Goal: Information Seeking & Learning: Learn about a topic

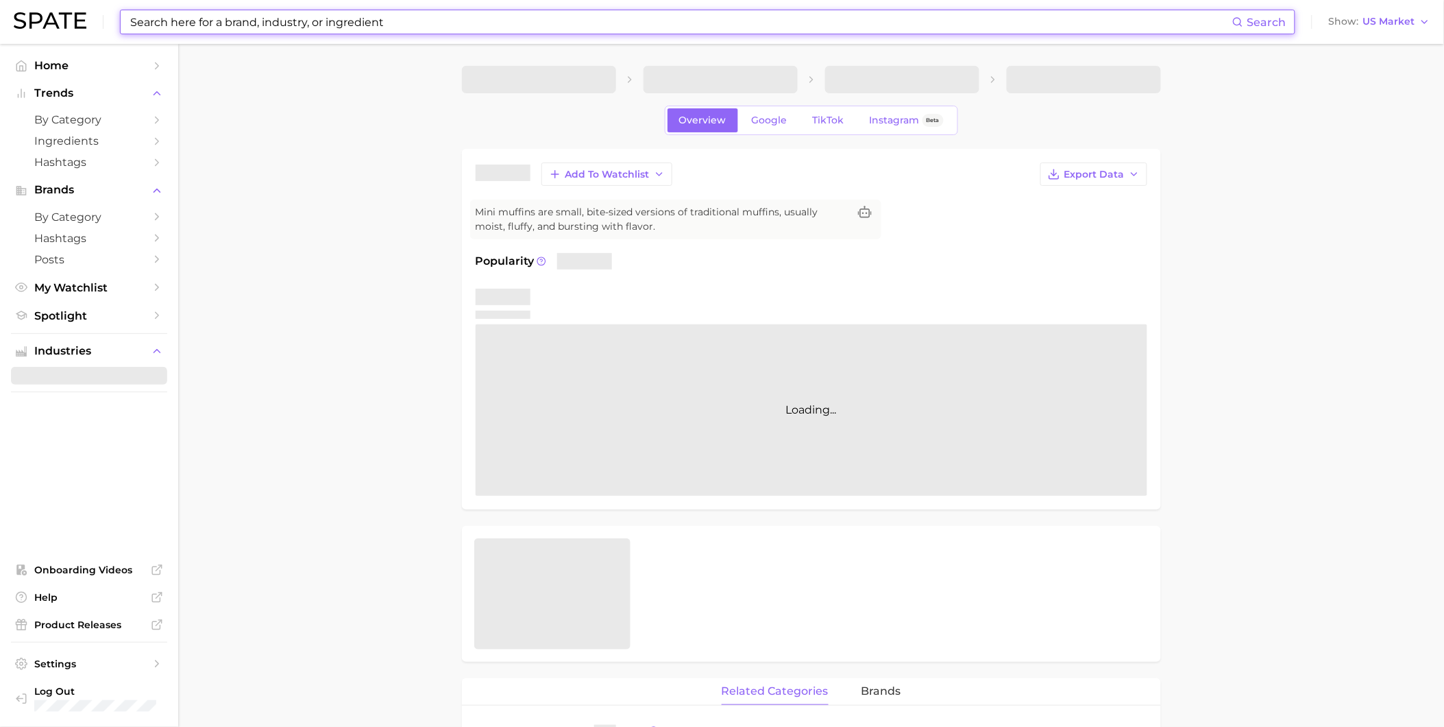
click at [344, 22] on input at bounding box center [681, 21] width 1104 height 23
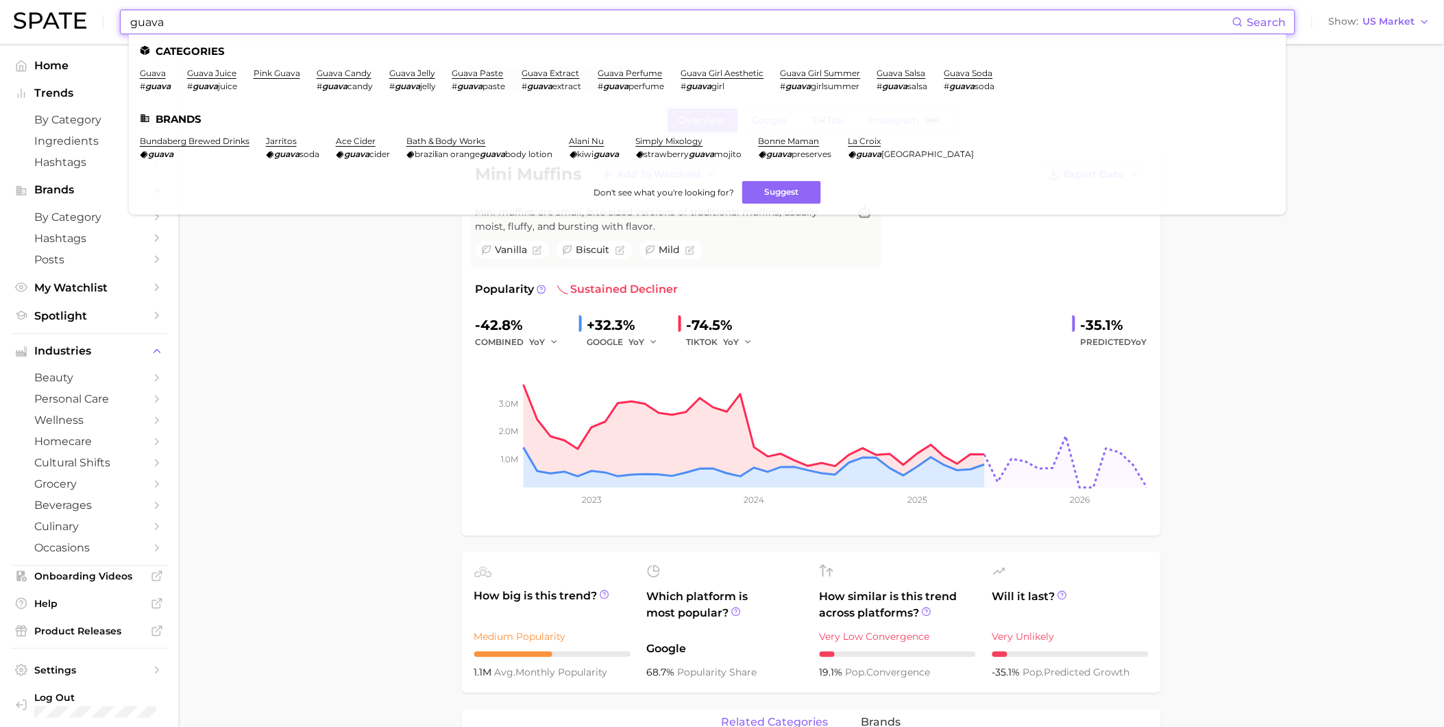
drag, startPoint x: 202, startPoint y: 18, endPoint x: 131, endPoint y: 17, distance: 70.6
click at [131, 17] on input "guava" at bounding box center [681, 21] width 1104 height 23
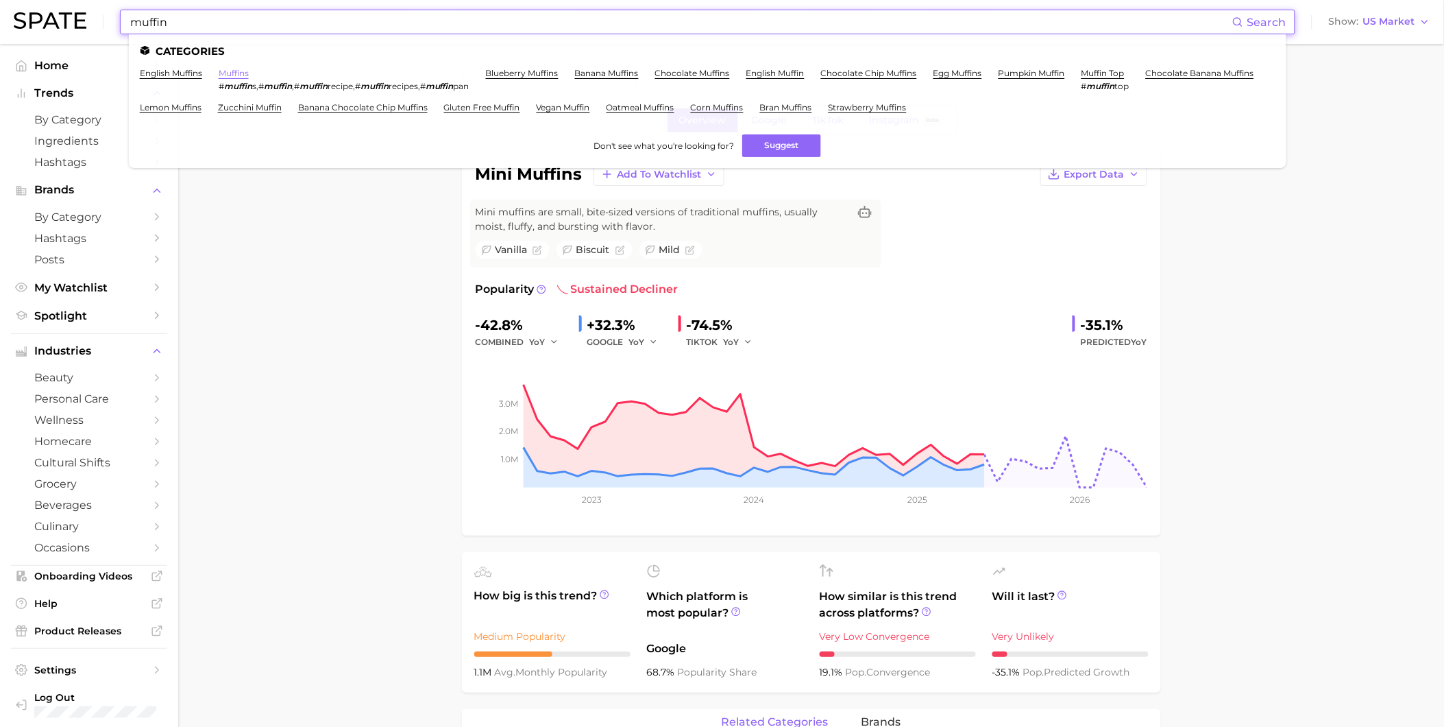
type input "muffin"
click at [236, 69] on link "muffins" at bounding box center [234, 73] width 30 height 10
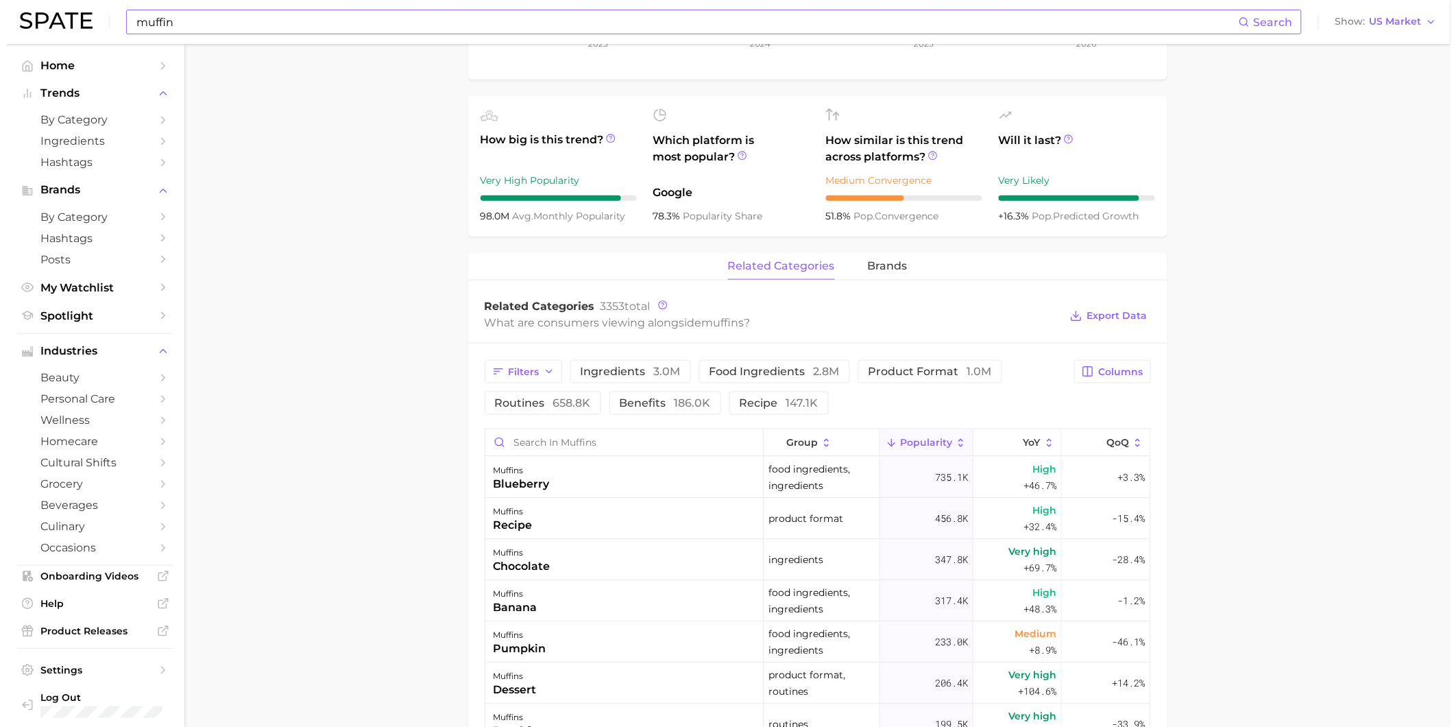
scroll to position [457, 0]
type textarea "x"
click at [683, 440] on input "Search in muffins" at bounding box center [618, 441] width 278 height 26
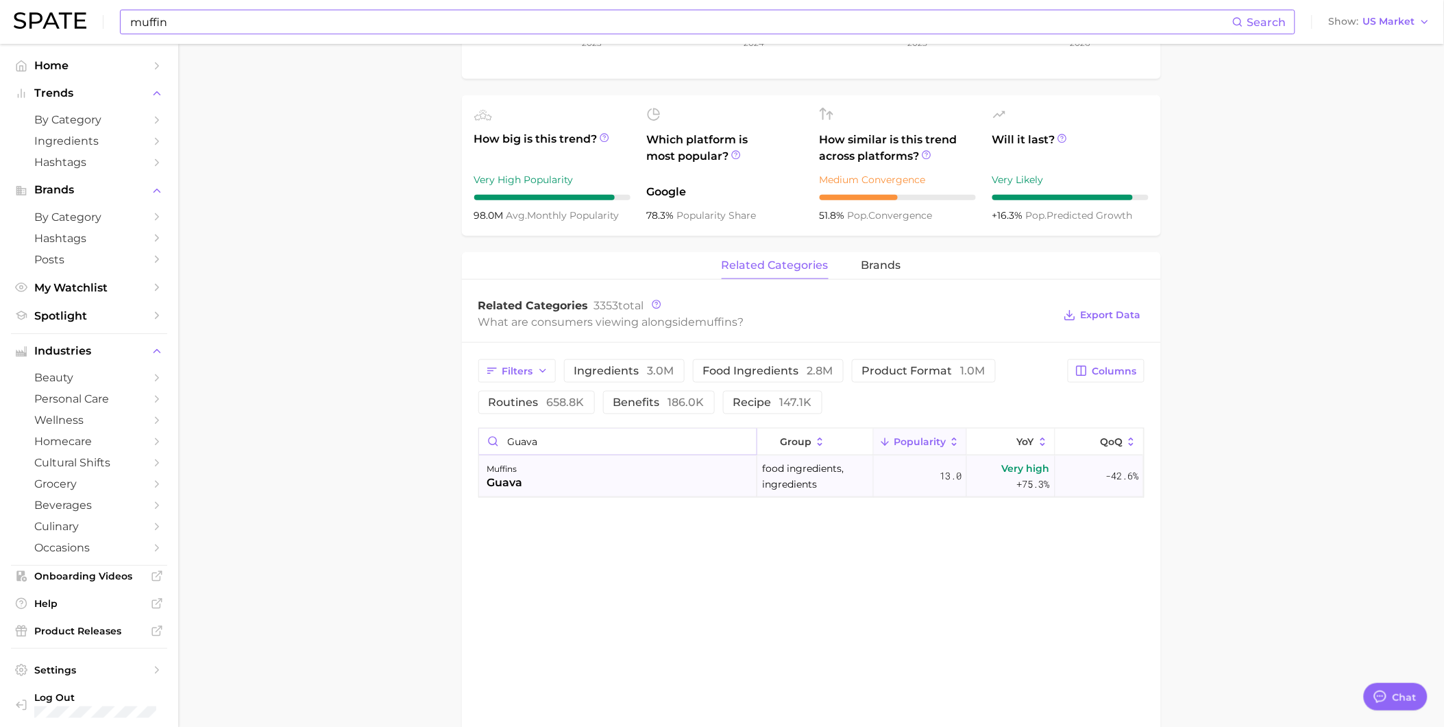
type input "guava"
click at [672, 494] on div "muffins guava" at bounding box center [618, 476] width 278 height 41
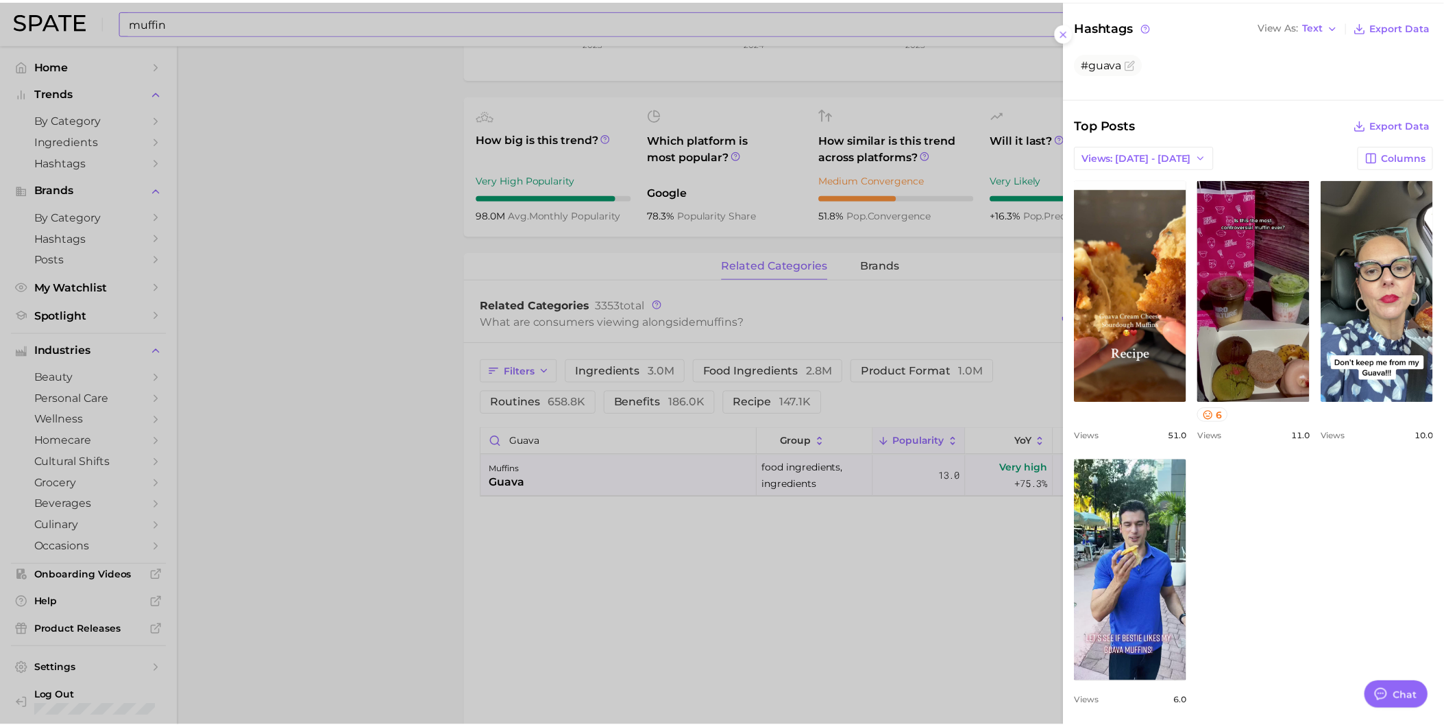
scroll to position [278, 0]
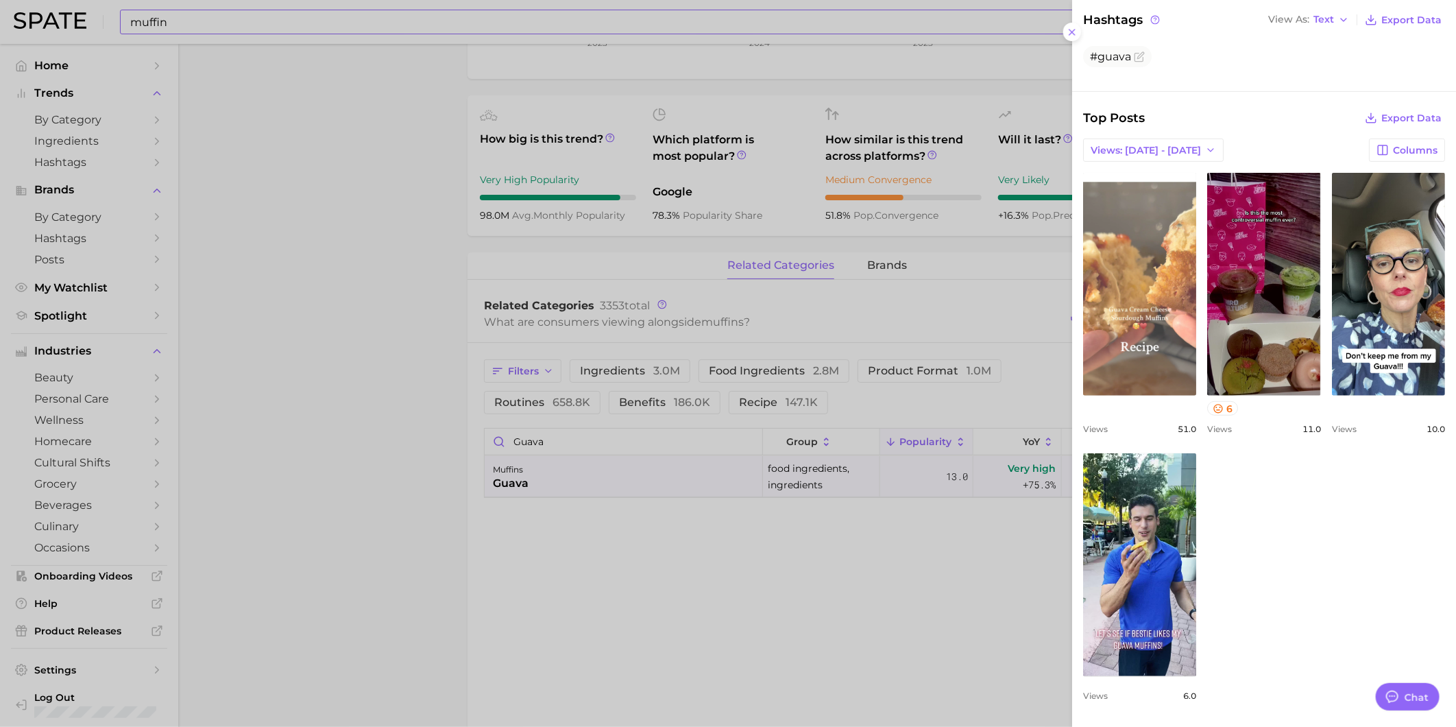
click at [1196, 341] on link "view post on TikTok" at bounding box center [1139, 284] width 113 height 223
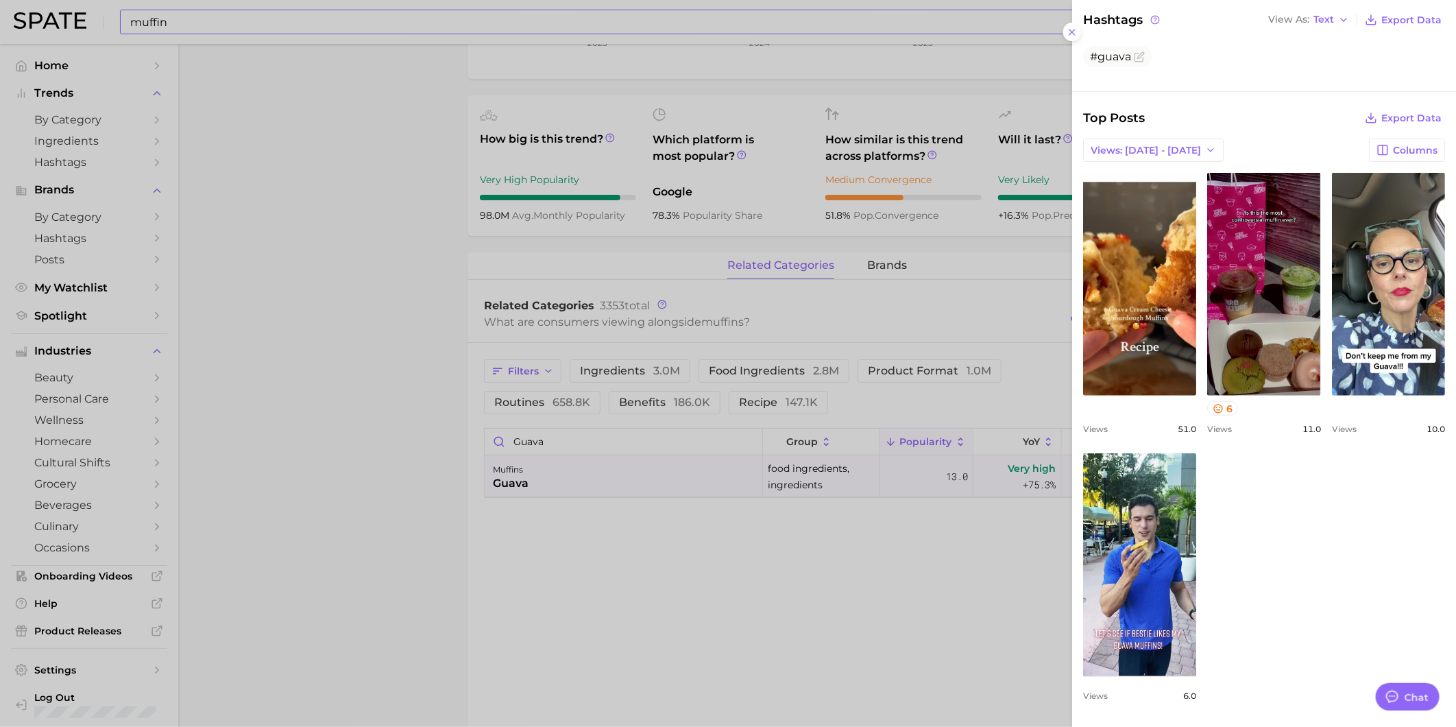
click at [487, 62] on div at bounding box center [728, 363] width 1456 height 727
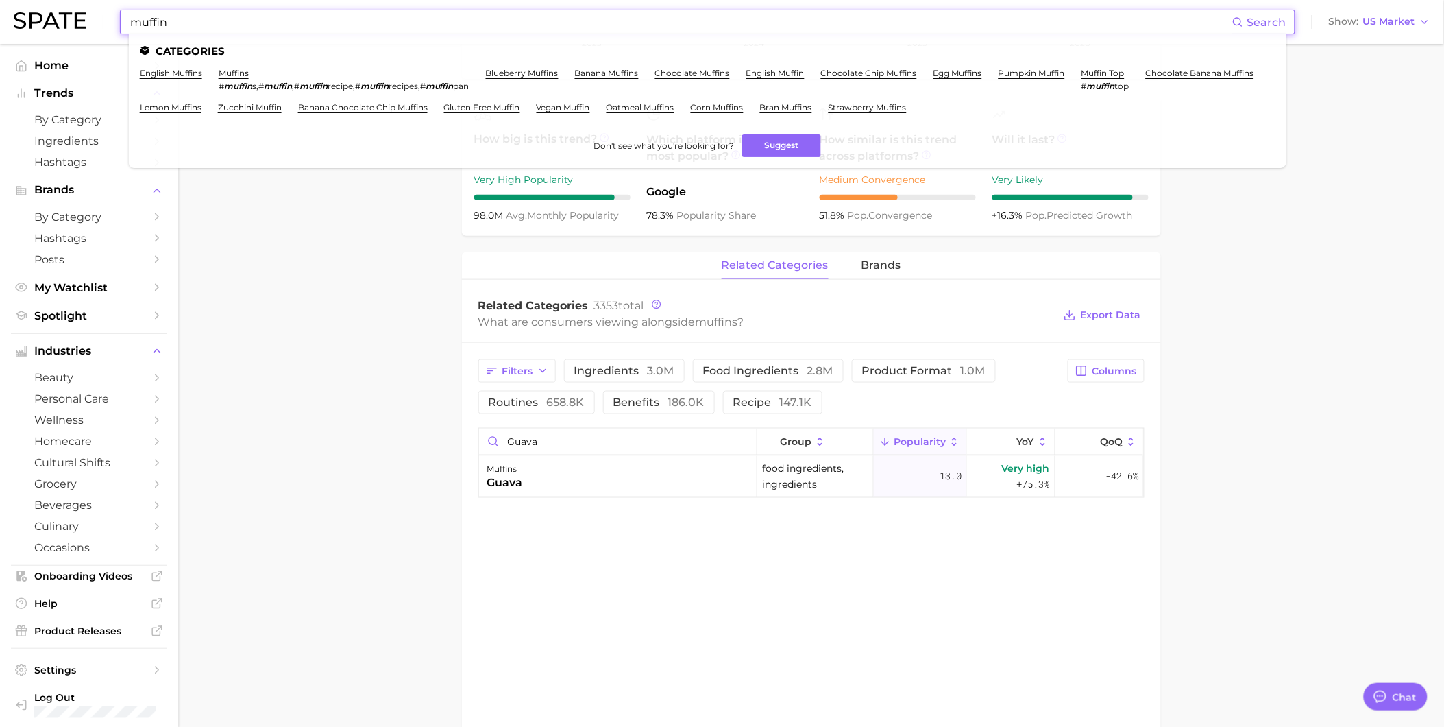
drag, startPoint x: 268, startPoint y: 21, endPoint x: 108, endPoint y: 21, distance: 159.7
click at [108, 21] on div "muffin Search Categories english muffins muffins # muffin s , # muffin , # muff…" at bounding box center [722, 22] width 1417 height 44
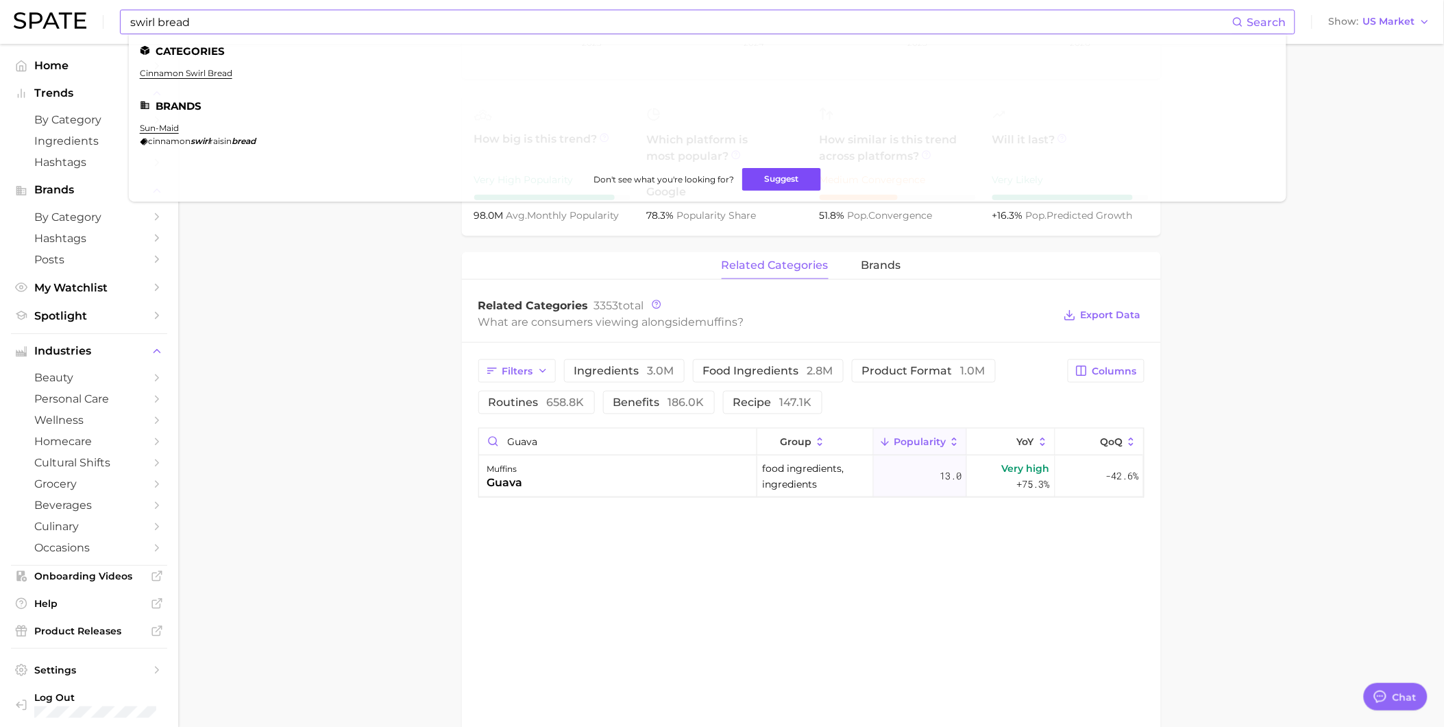
click at [769, 176] on button "Suggest" at bounding box center [781, 179] width 79 height 23
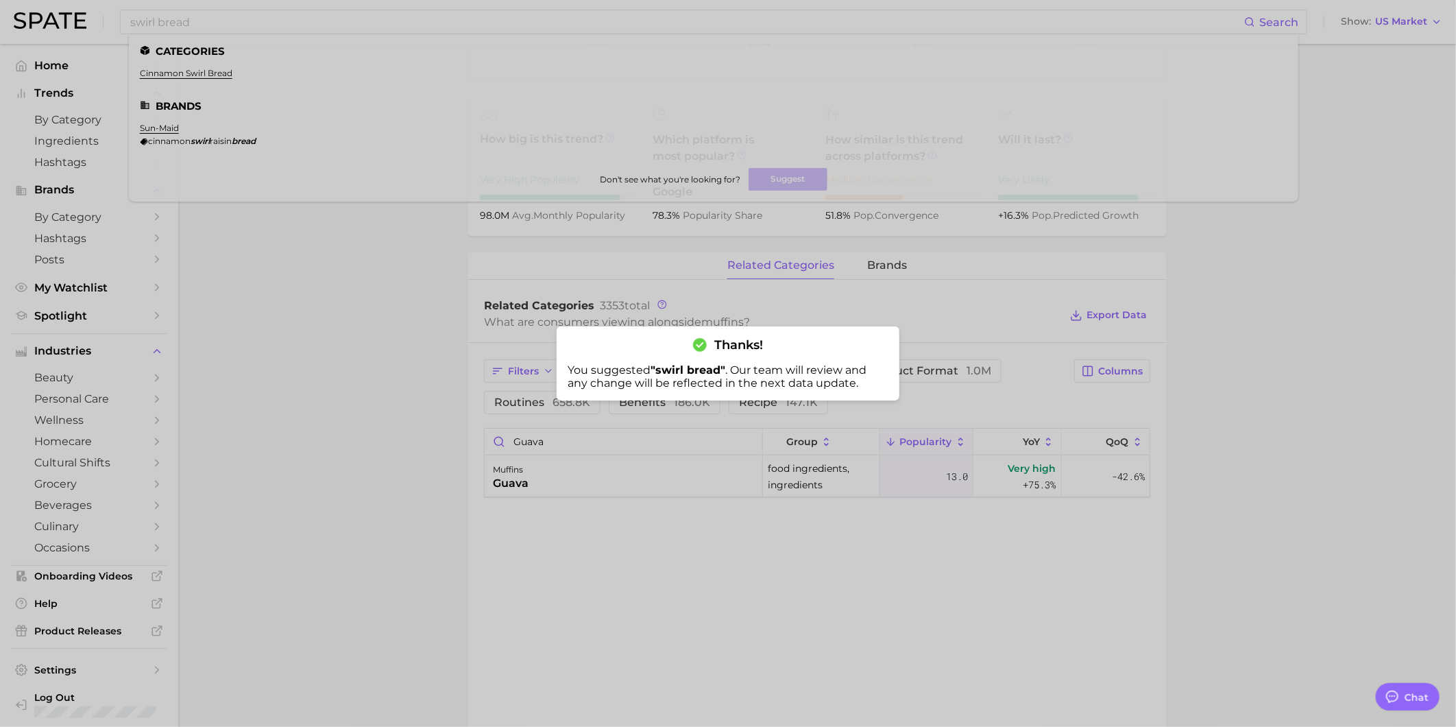
click at [230, 84] on div at bounding box center [728, 363] width 1456 height 727
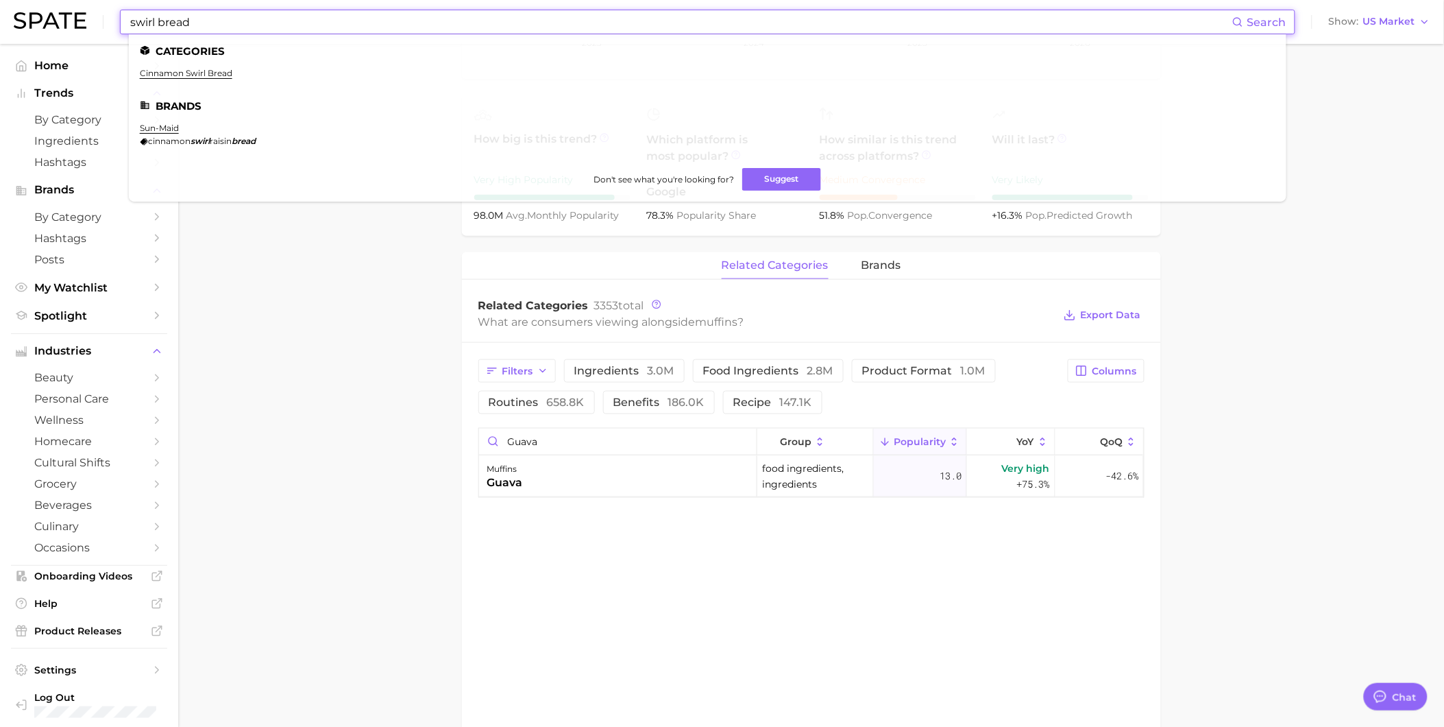
click at [216, 23] on input "swirl bread" at bounding box center [681, 21] width 1104 height 23
click at [139, 15] on input "swirl bread" at bounding box center [681, 21] width 1104 height 23
click at [208, 26] on input "swirl bread" at bounding box center [681, 21] width 1104 height 23
click at [210, 19] on input "swirl bread" at bounding box center [681, 21] width 1104 height 23
drag, startPoint x: 210, startPoint y: 19, endPoint x: 123, endPoint y: 19, distance: 87.1
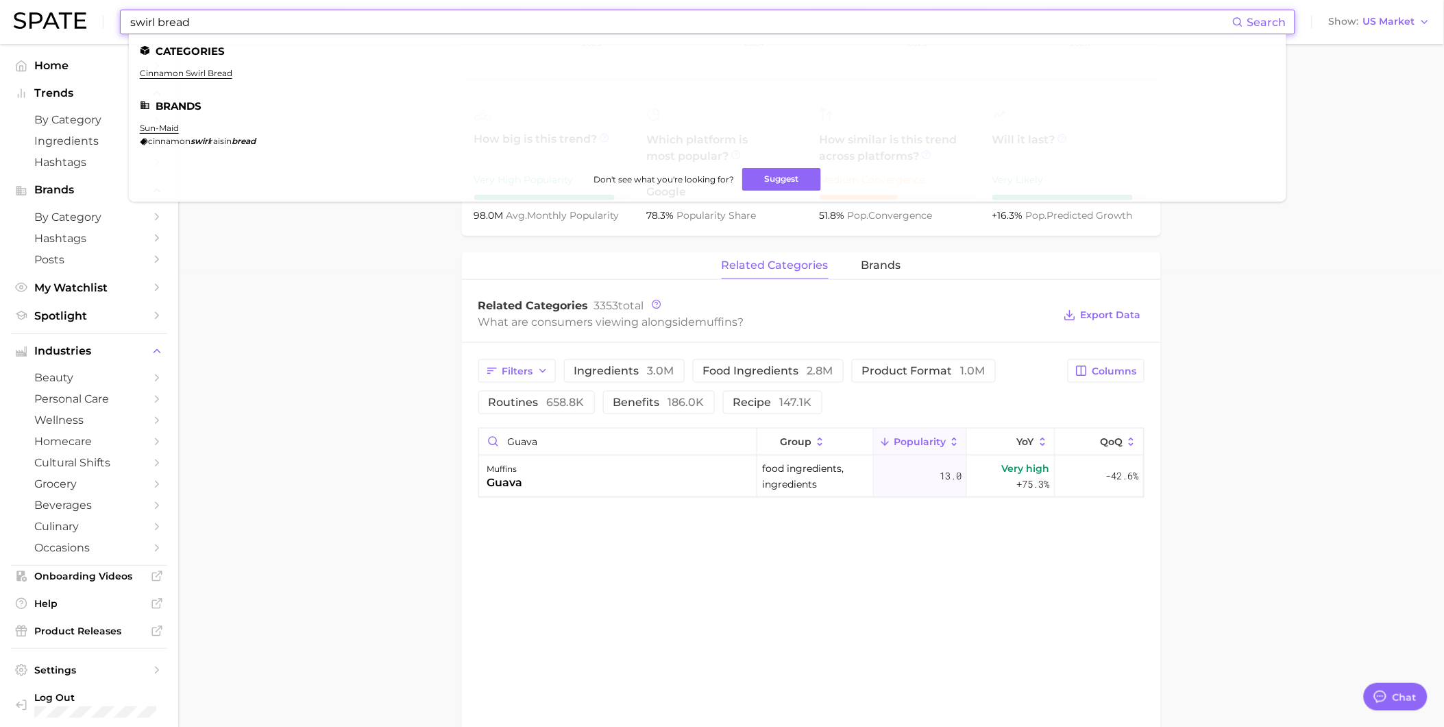
click at [123, 19] on div "swirl bread Search Categories cinnamon swirl bread Brands sun-maid cinnamon swi…" at bounding box center [708, 22] width 1176 height 25
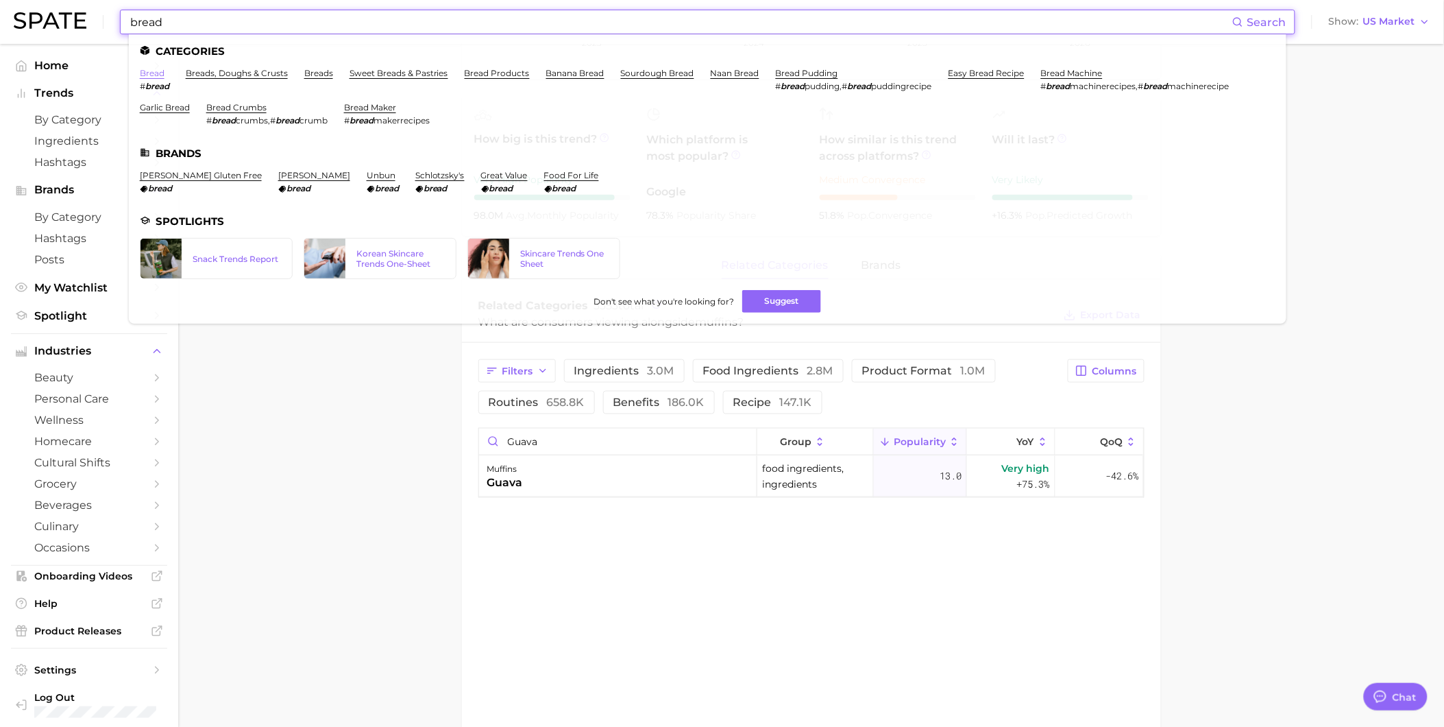
type input "bread"
click at [147, 73] on link "bread" at bounding box center [152, 73] width 25 height 10
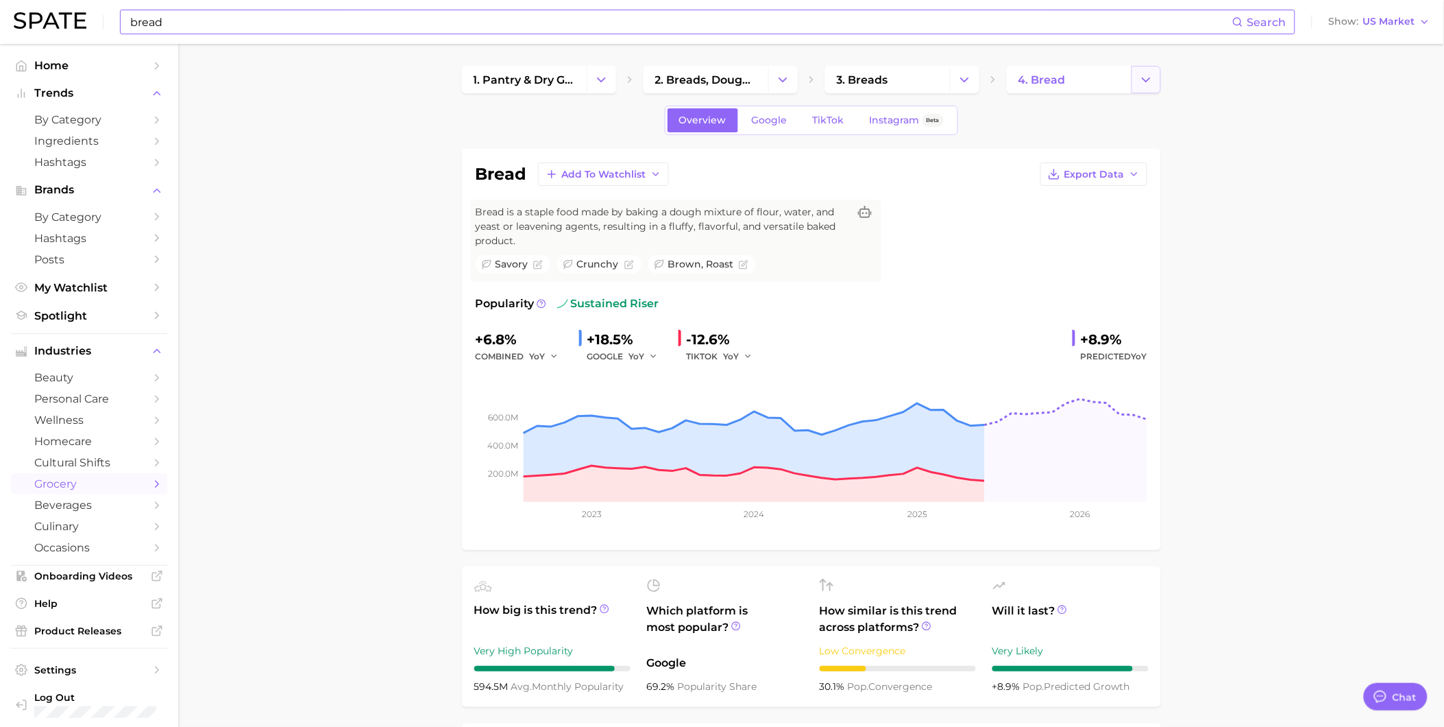
click at [1146, 86] on button "Change Category" at bounding box center [1146, 79] width 29 height 27
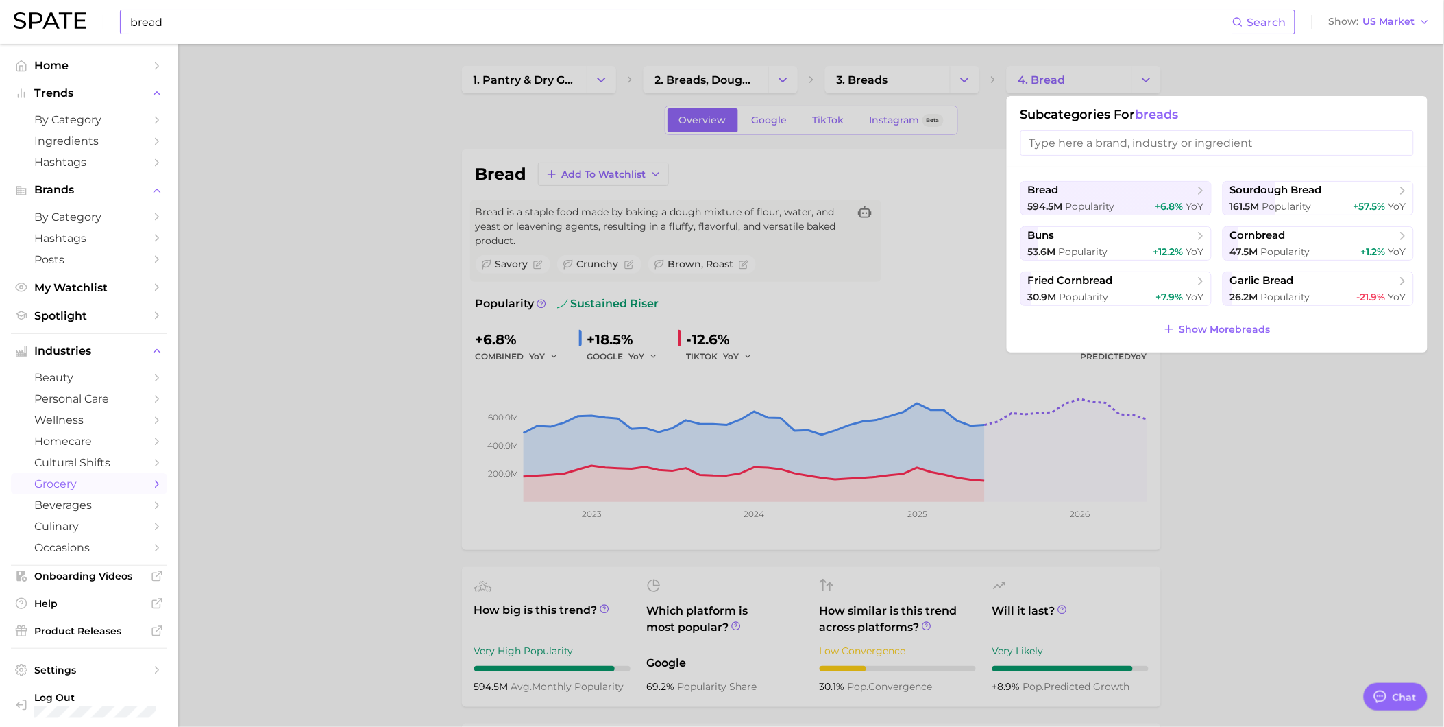
click at [1250, 405] on div at bounding box center [722, 363] width 1444 height 727
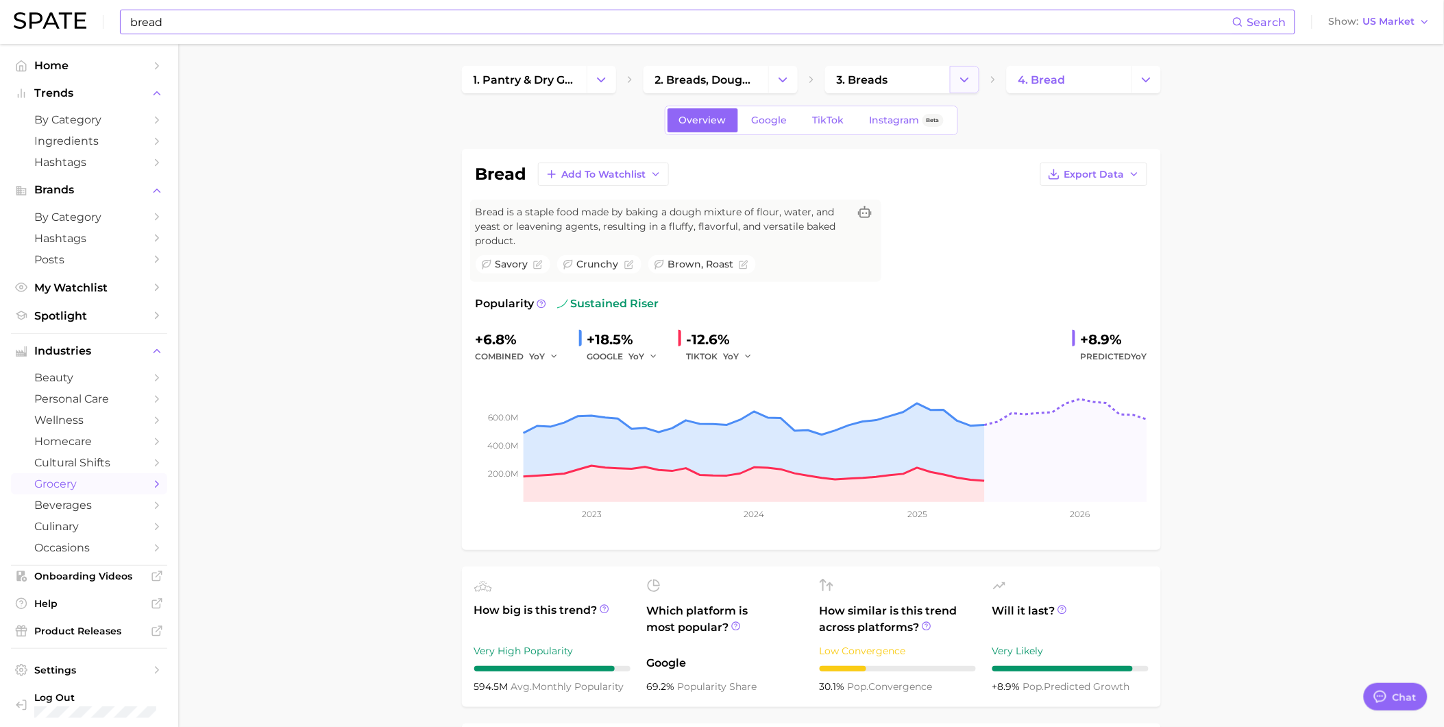
click at [962, 71] on button "Change Category" at bounding box center [964, 79] width 29 height 27
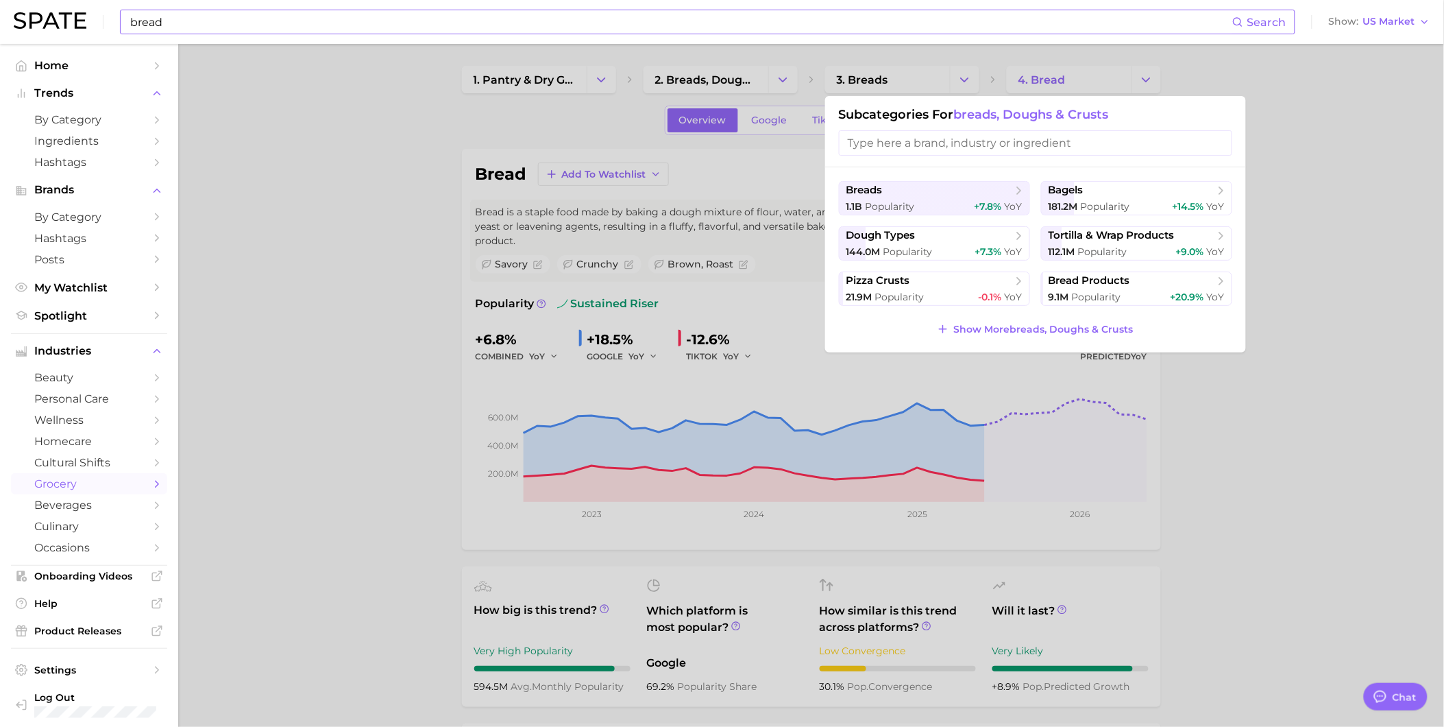
click at [1272, 158] on div at bounding box center [722, 363] width 1444 height 727
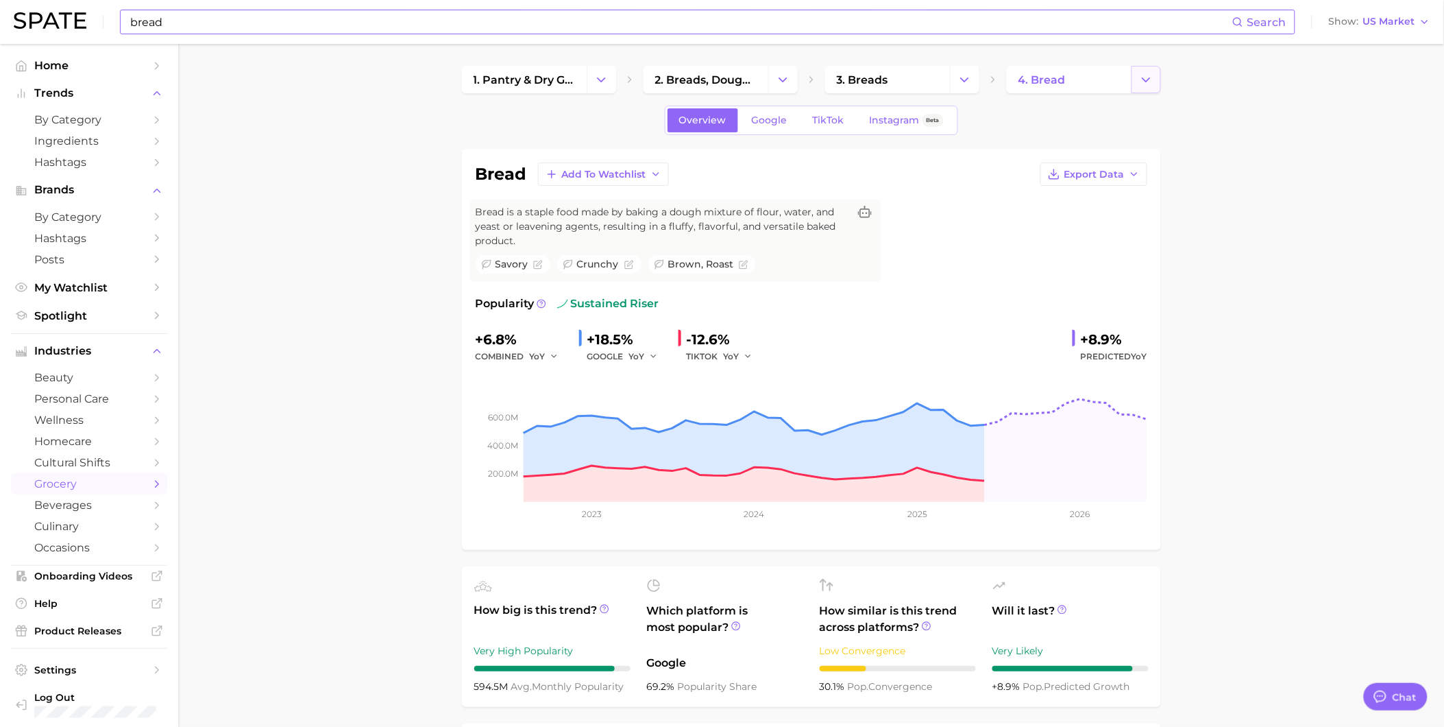
click at [1149, 73] on icon "Change Category" at bounding box center [1146, 80] width 14 height 14
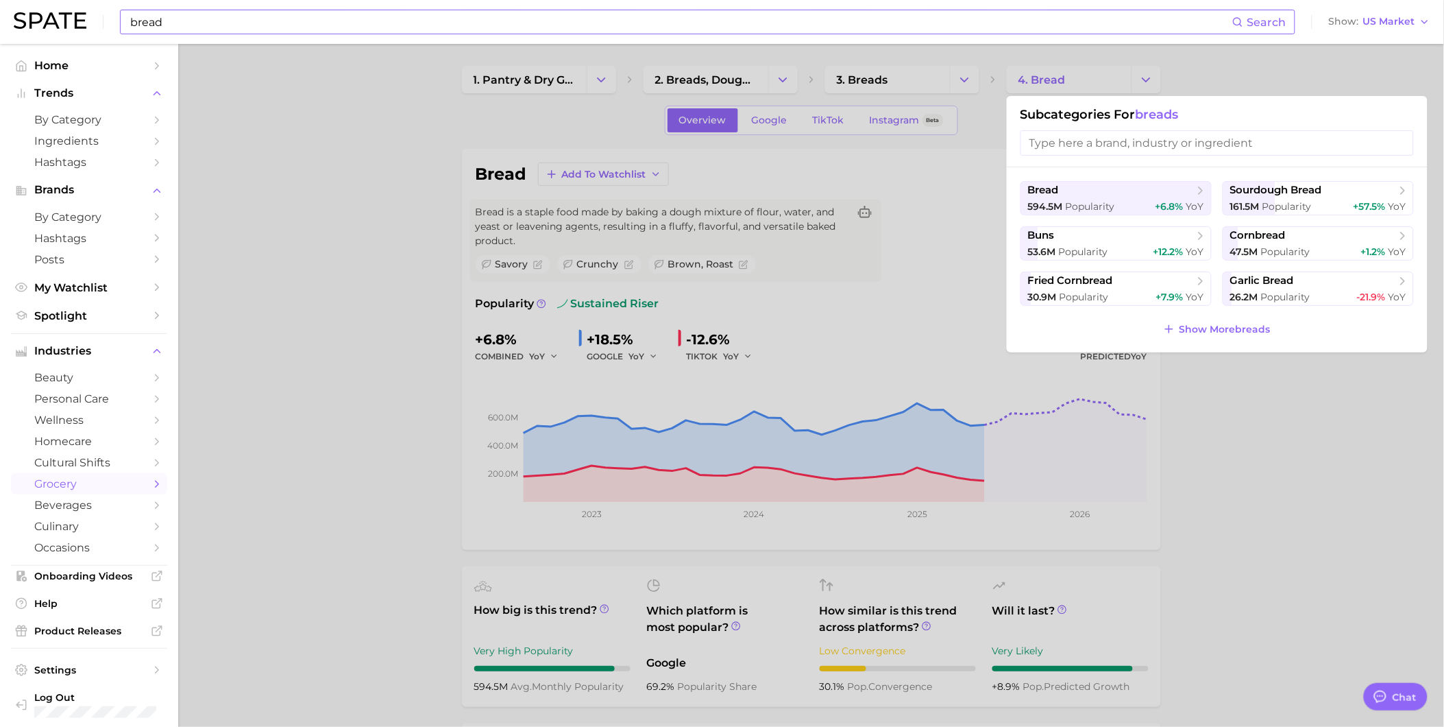
click at [979, 71] on div at bounding box center [722, 363] width 1444 height 727
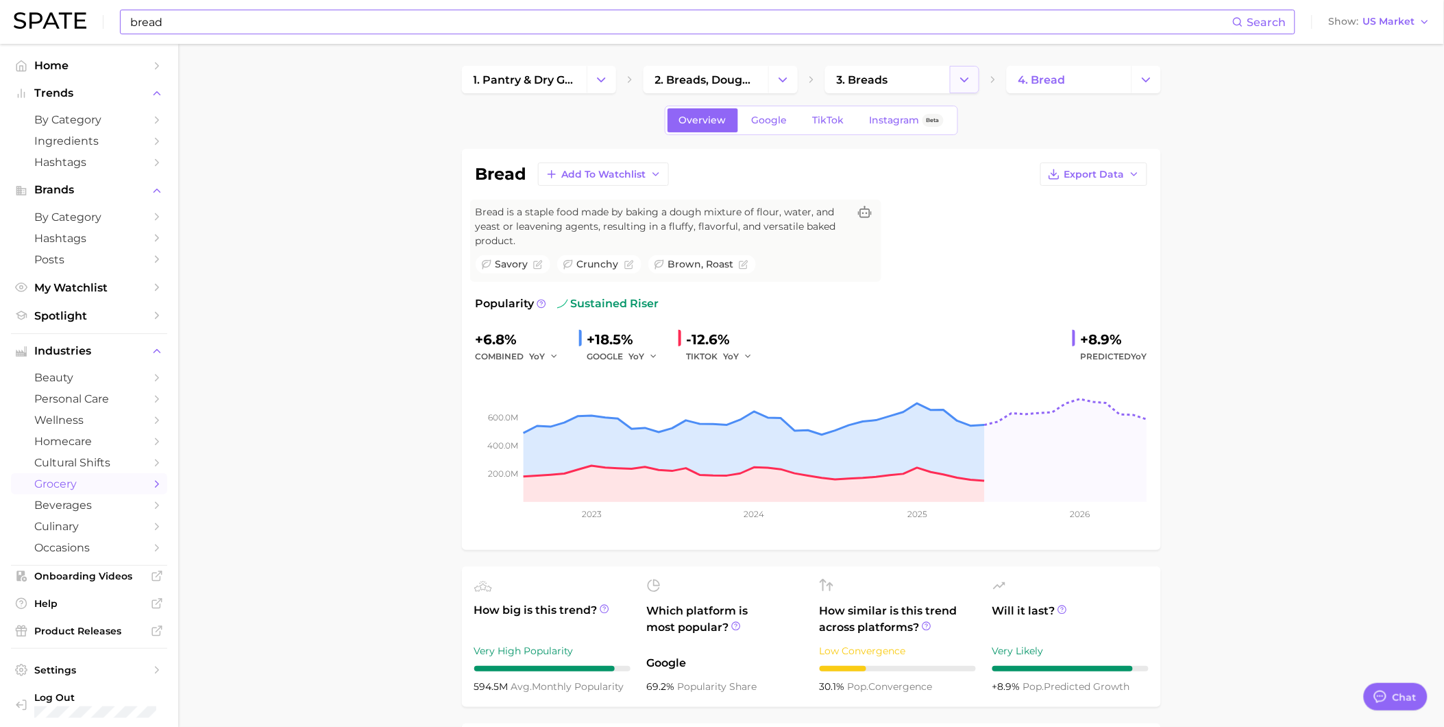
click at [972, 71] on button "Change Category" at bounding box center [964, 79] width 29 height 27
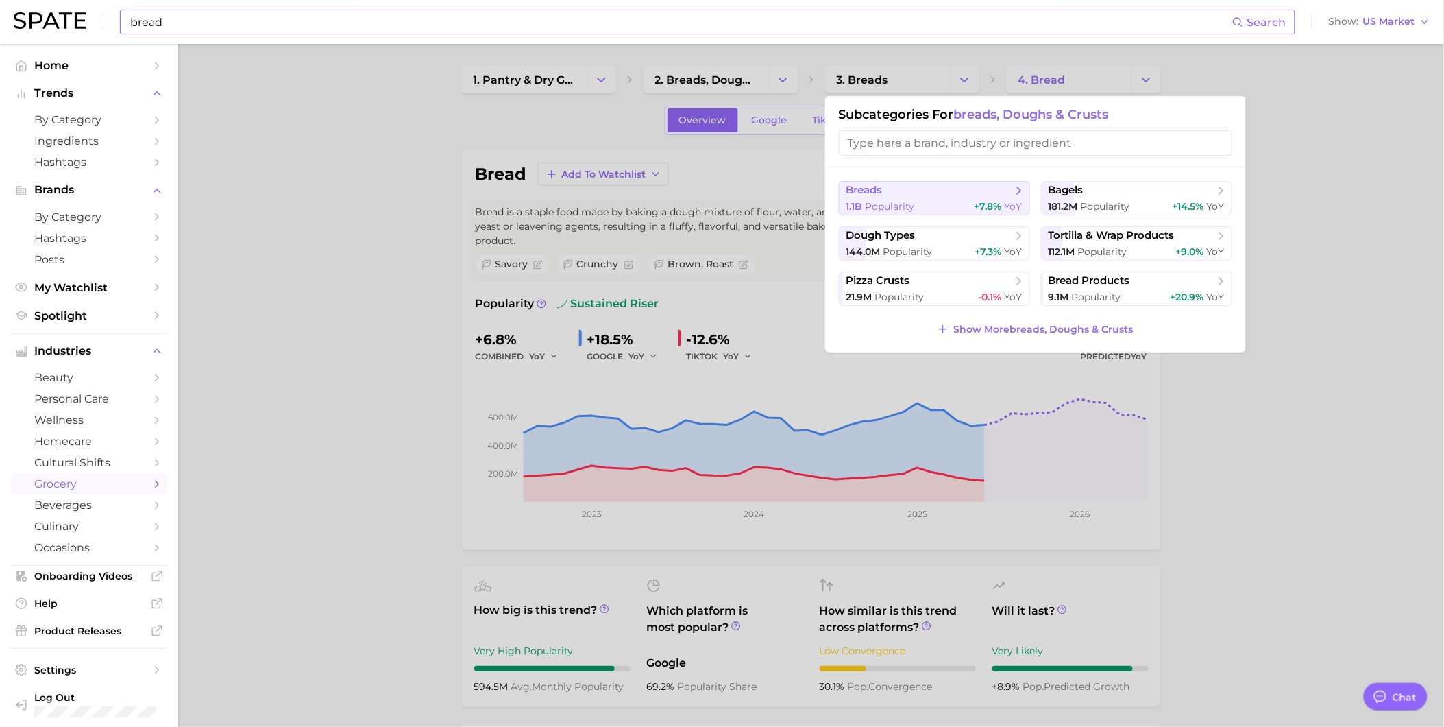
click at [943, 202] on div "1.1b Popularity +7.8% YoY" at bounding box center [935, 206] width 176 height 13
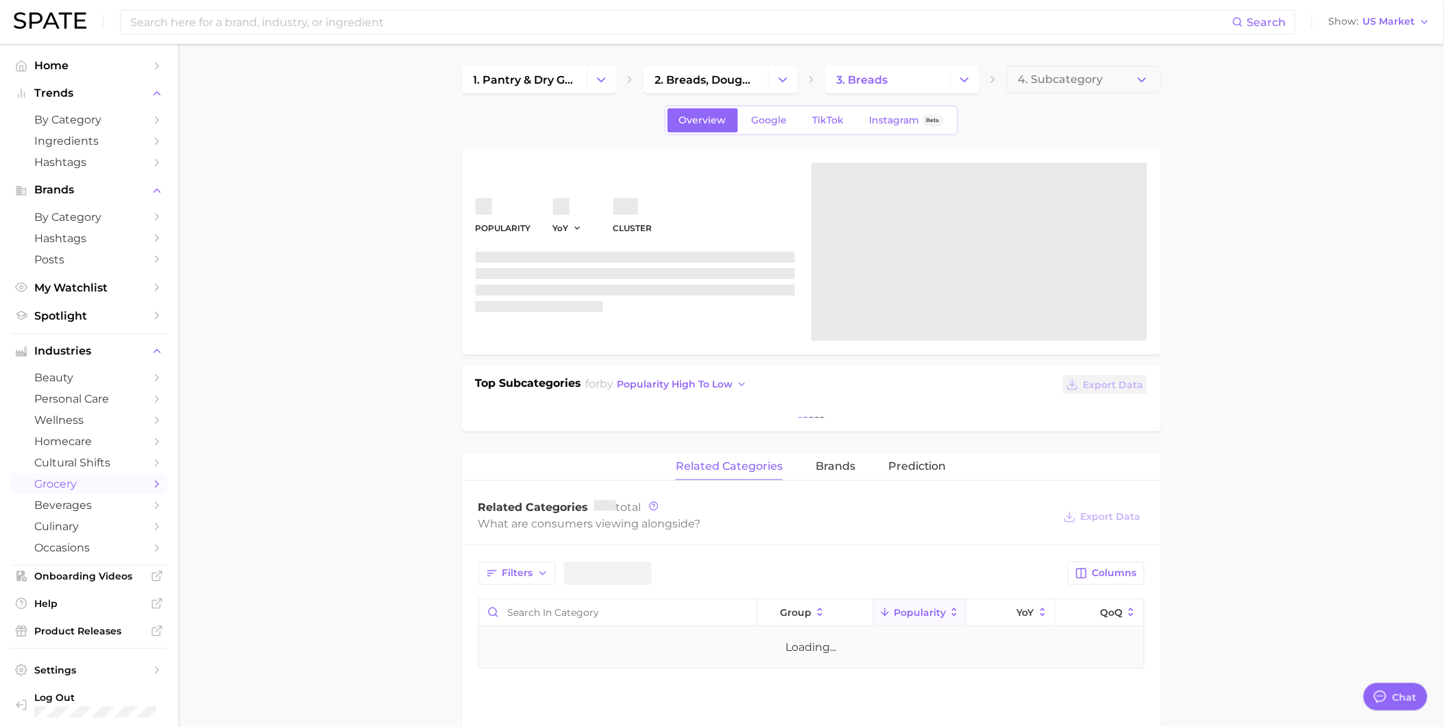
type textarea "x"
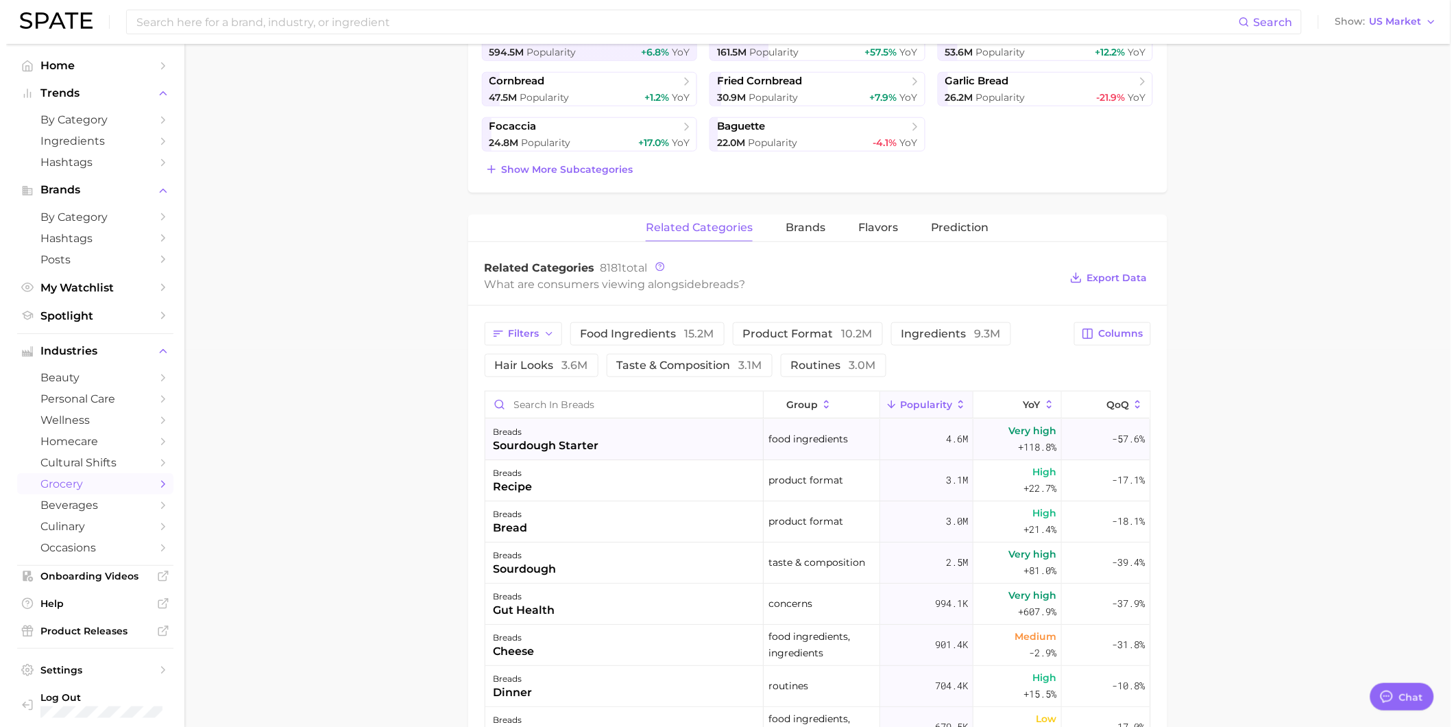
scroll to position [380, 0]
click at [717, 409] on input "Search in breads" at bounding box center [618, 401] width 278 height 26
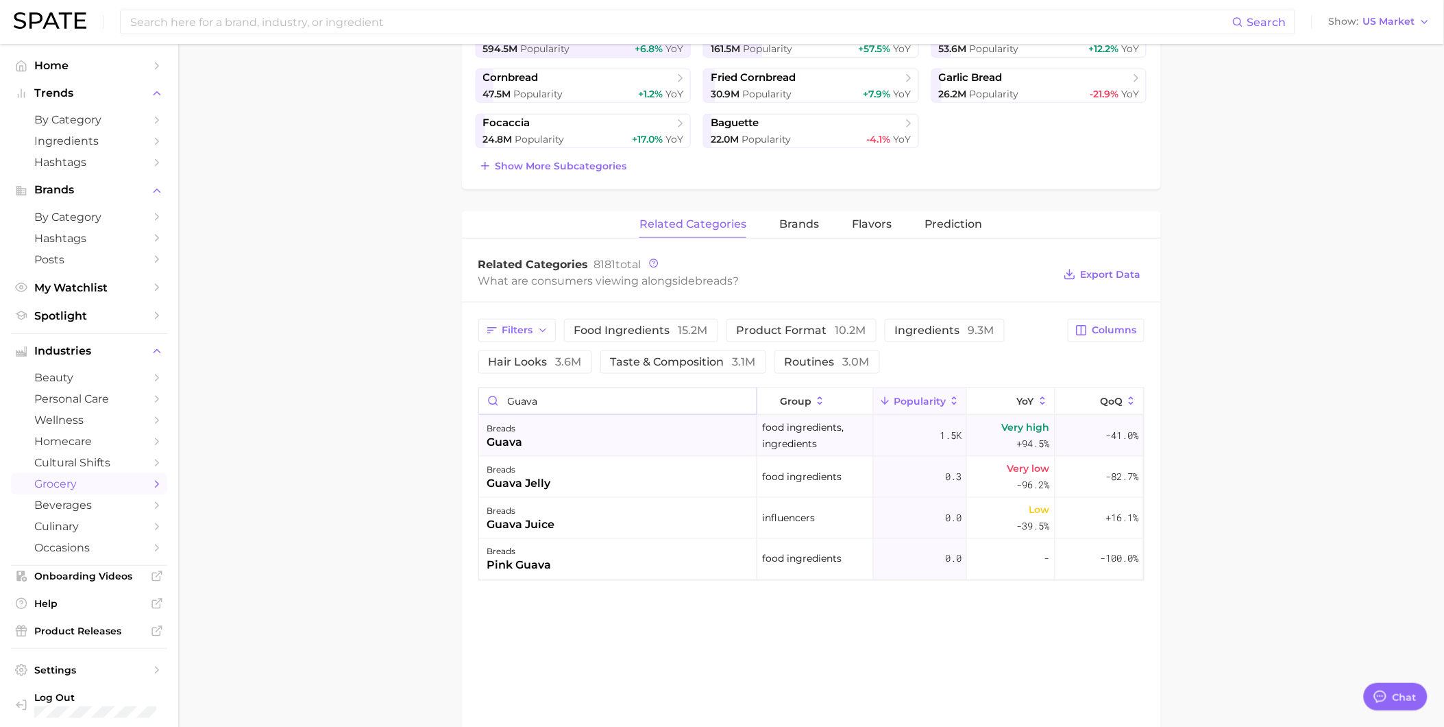
type input "guava"
click at [665, 452] on div "breads guava" at bounding box center [618, 435] width 278 height 41
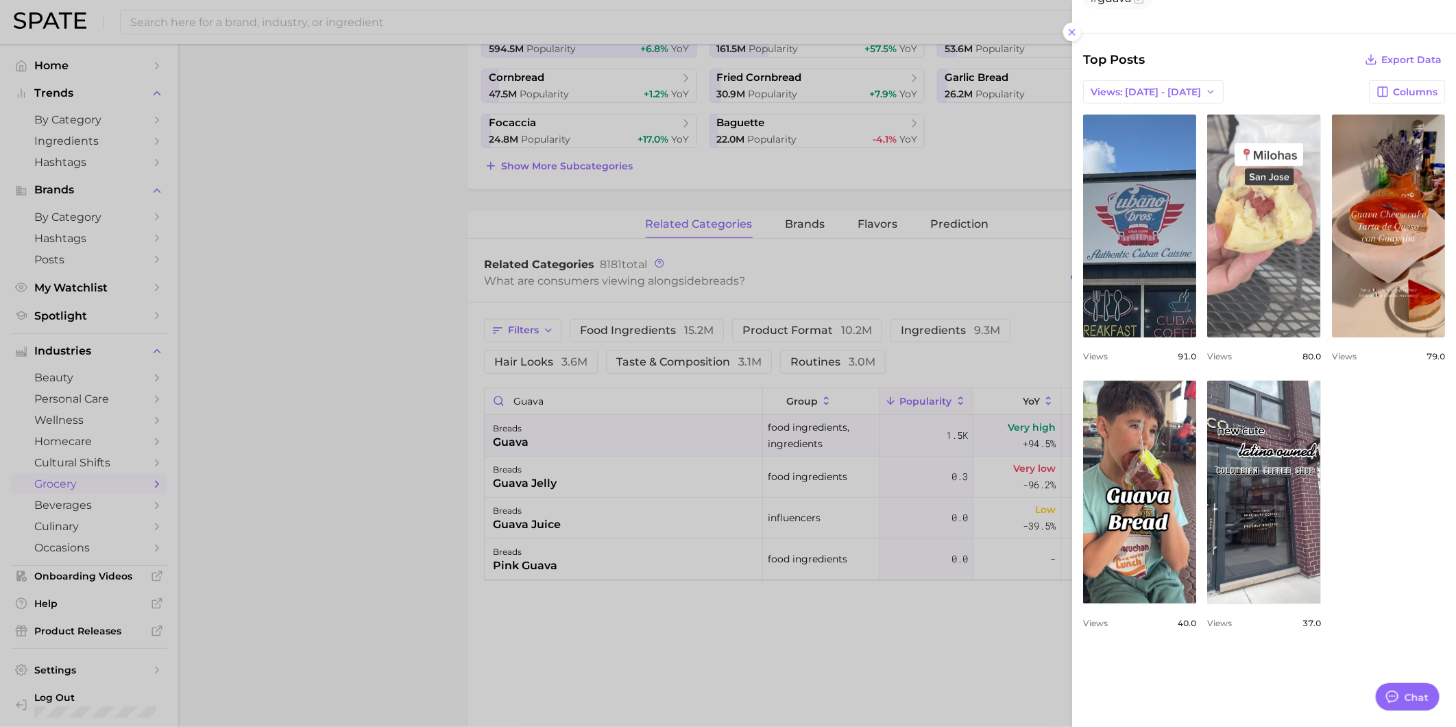
click at [1308, 252] on link "view post on TikTok" at bounding box center [1263, 225] width 113 height 223
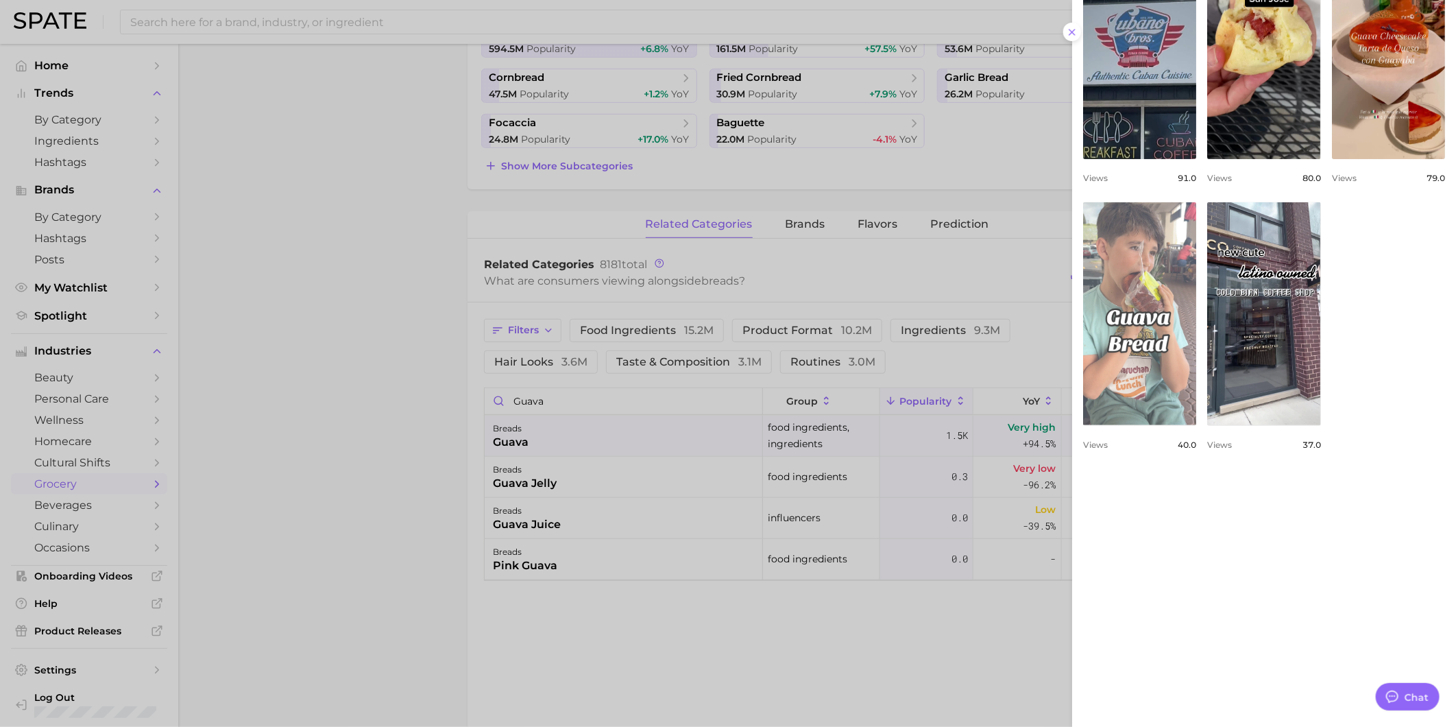
scroll to position [592, 0]
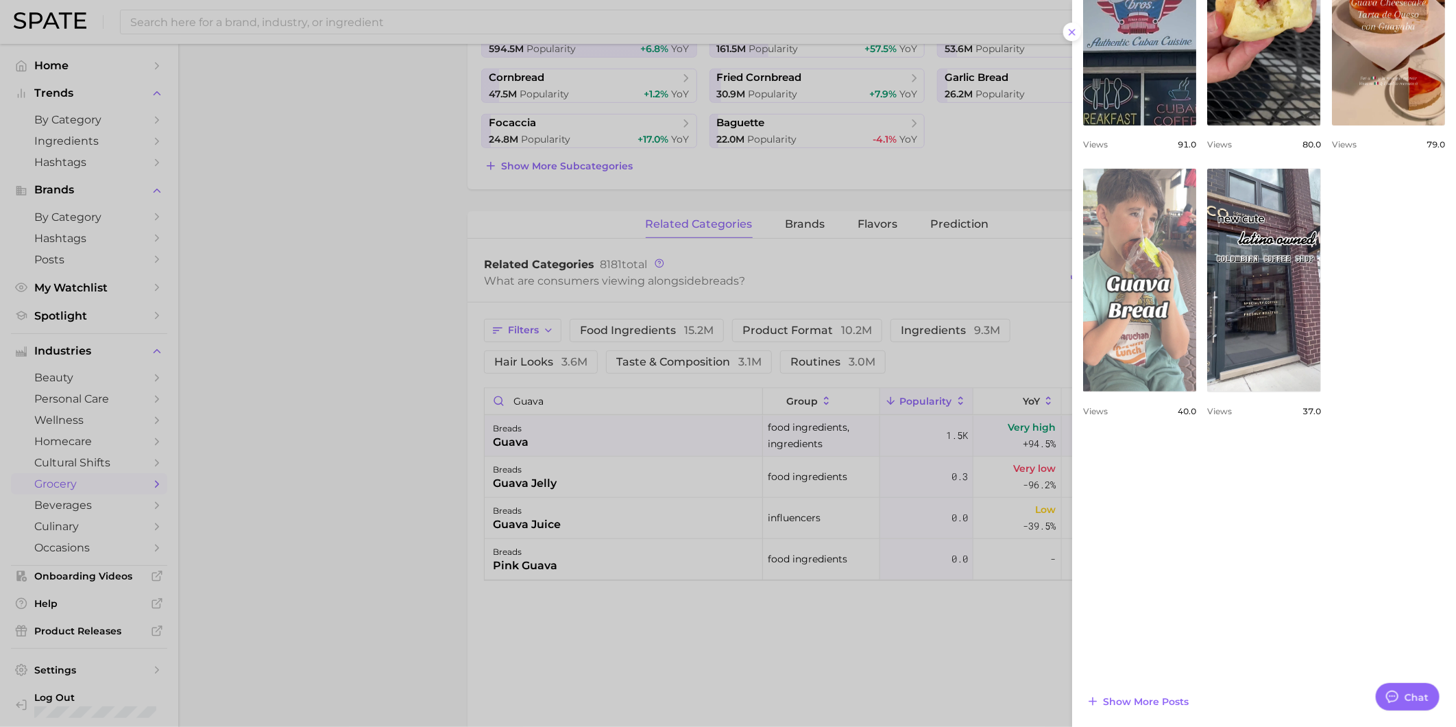
click at [1196, 276] on link "view post on TikTok" at bounding box center [1139, 280] width 113 height 223
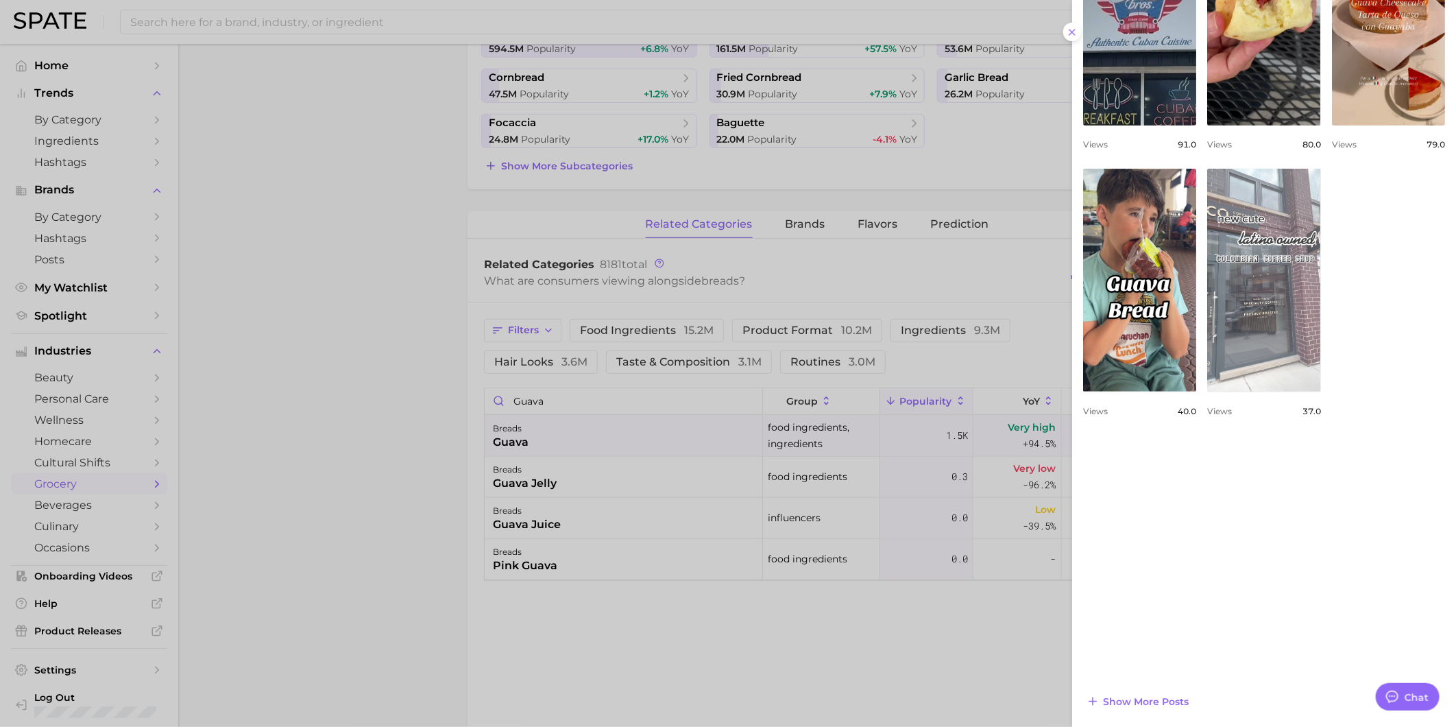
click at [1238, 391] on link "view post on TikTok" at bounding box center [1263, 280] width 113 height 223
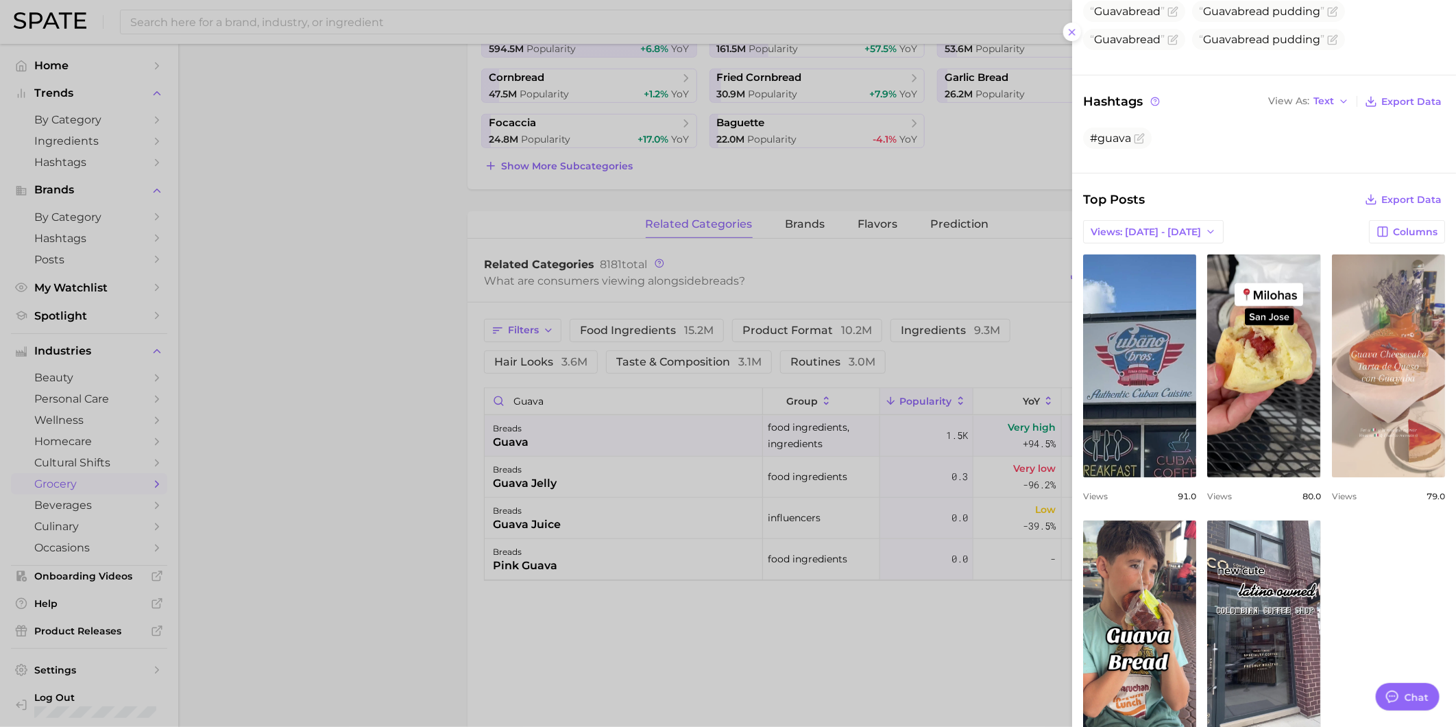
scroll to position [288, 0]
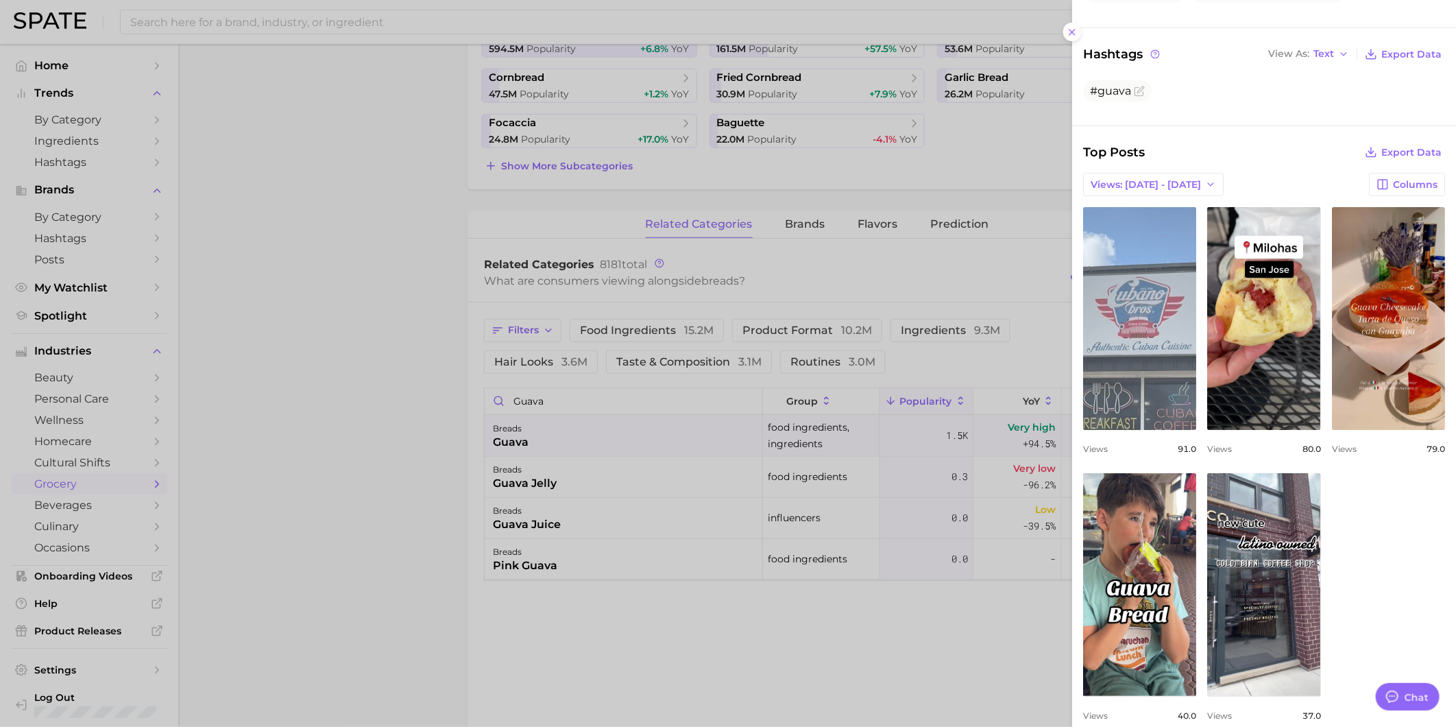
click at [1193, 365] on link "view post on TikTok" at bounding box center [1139, 318] width 113 height 223
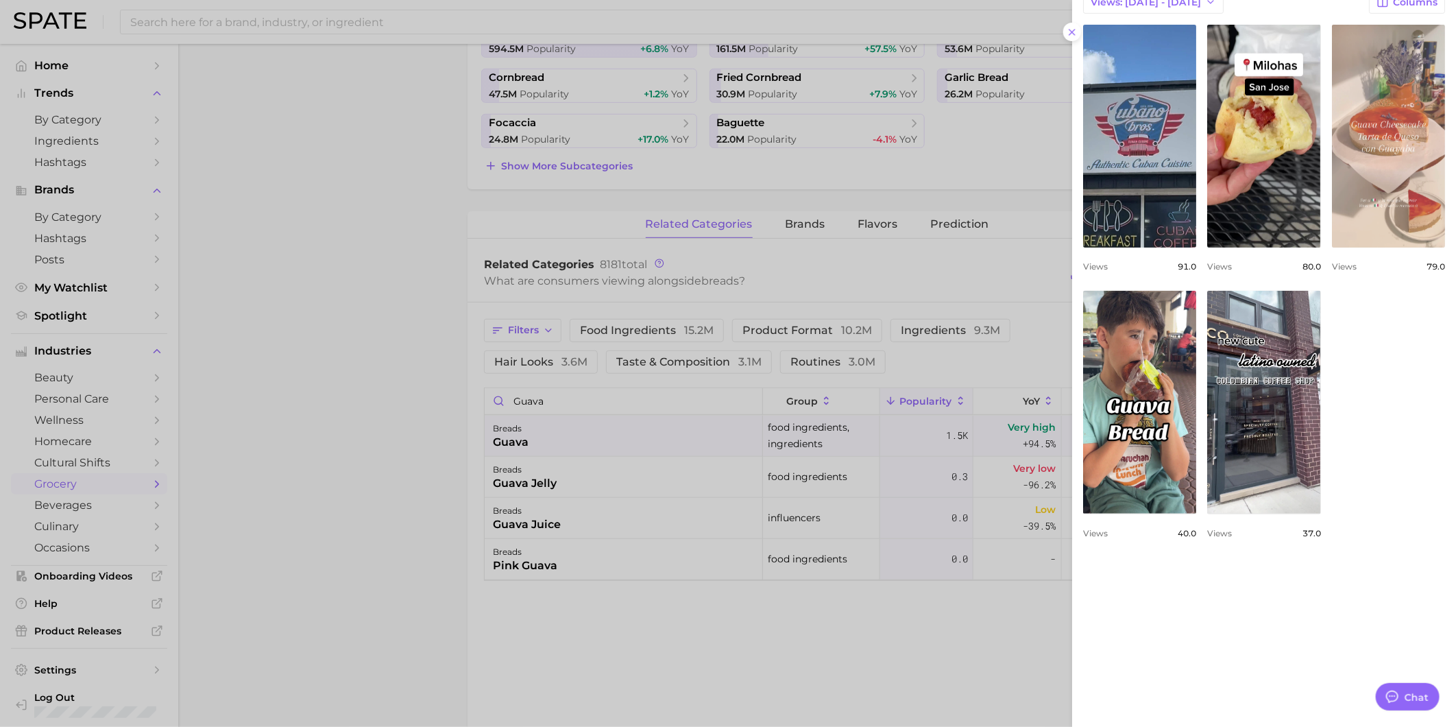
scroll to position [592, 0]
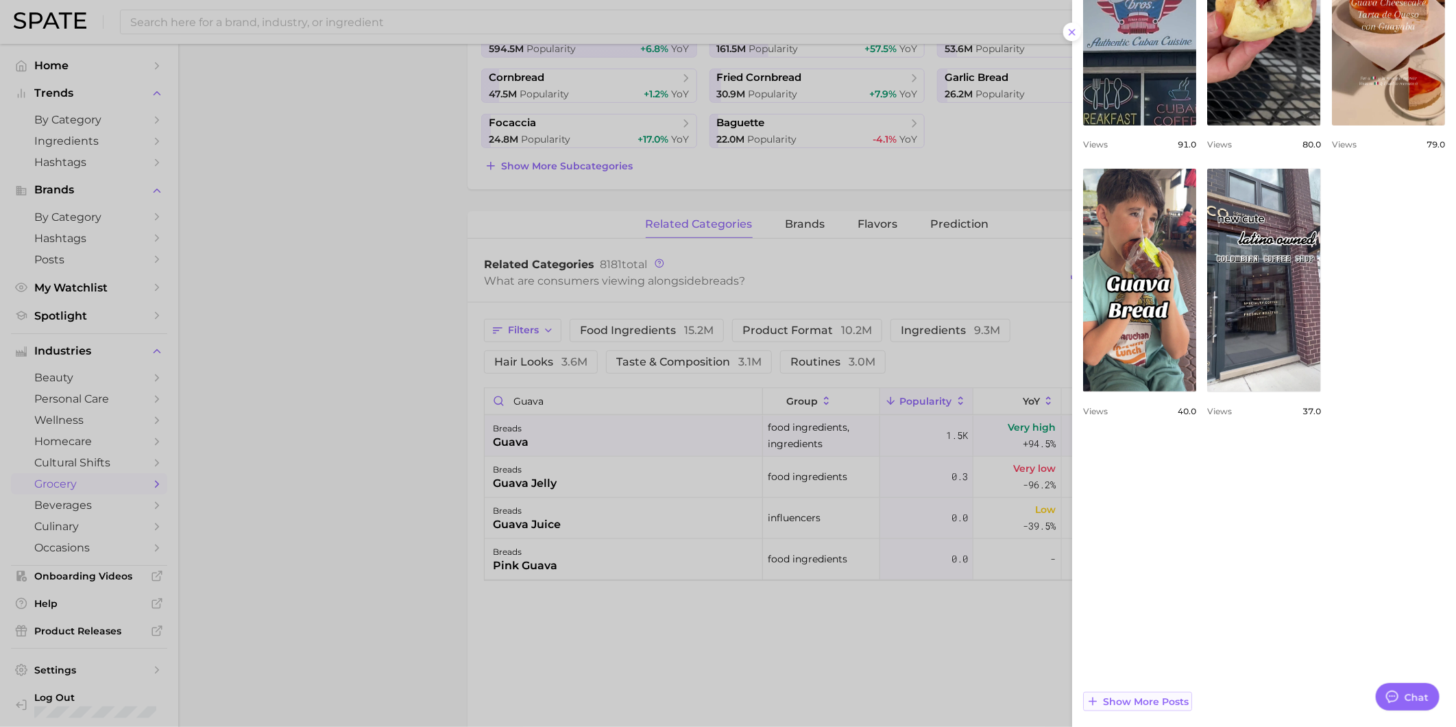
click at [1152, 696] on span "Show more posts" at bounding box center [1146, 702] width 86 height 12
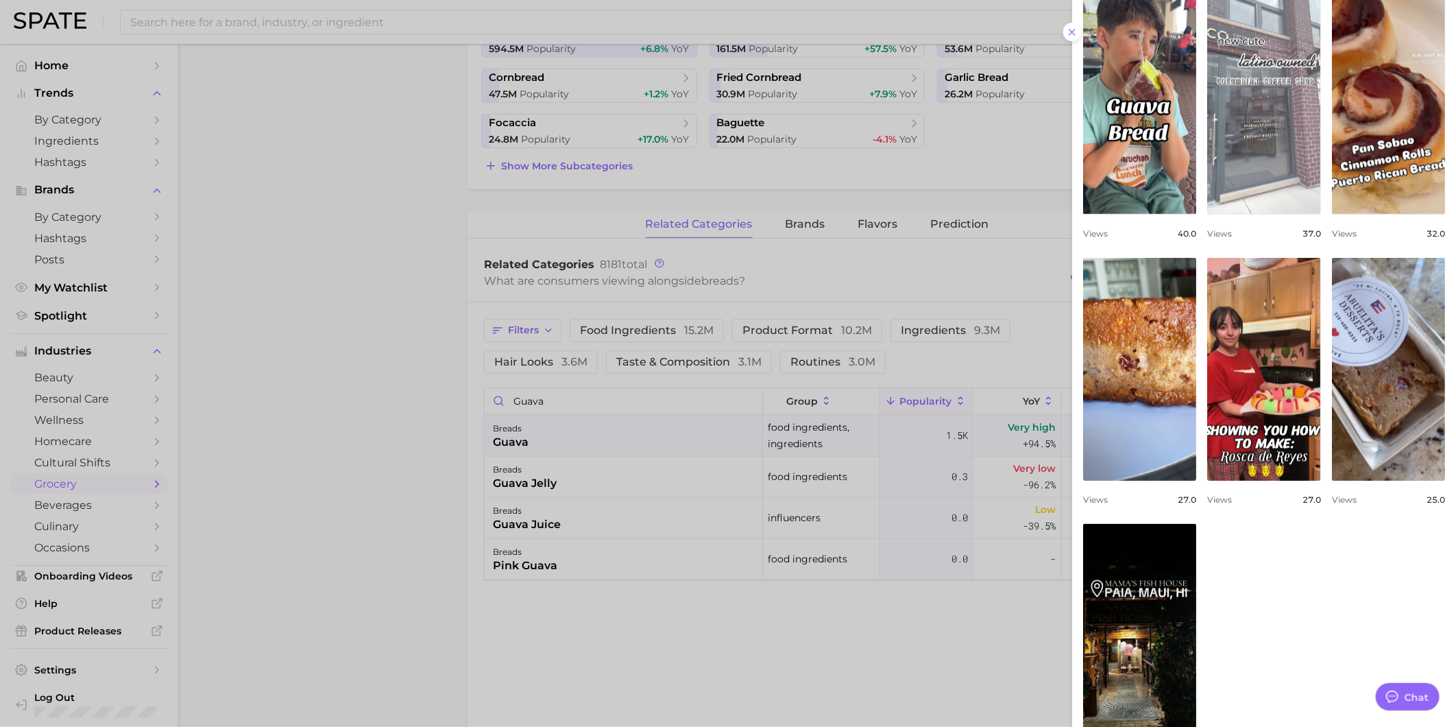
scroll to position [821, 0]
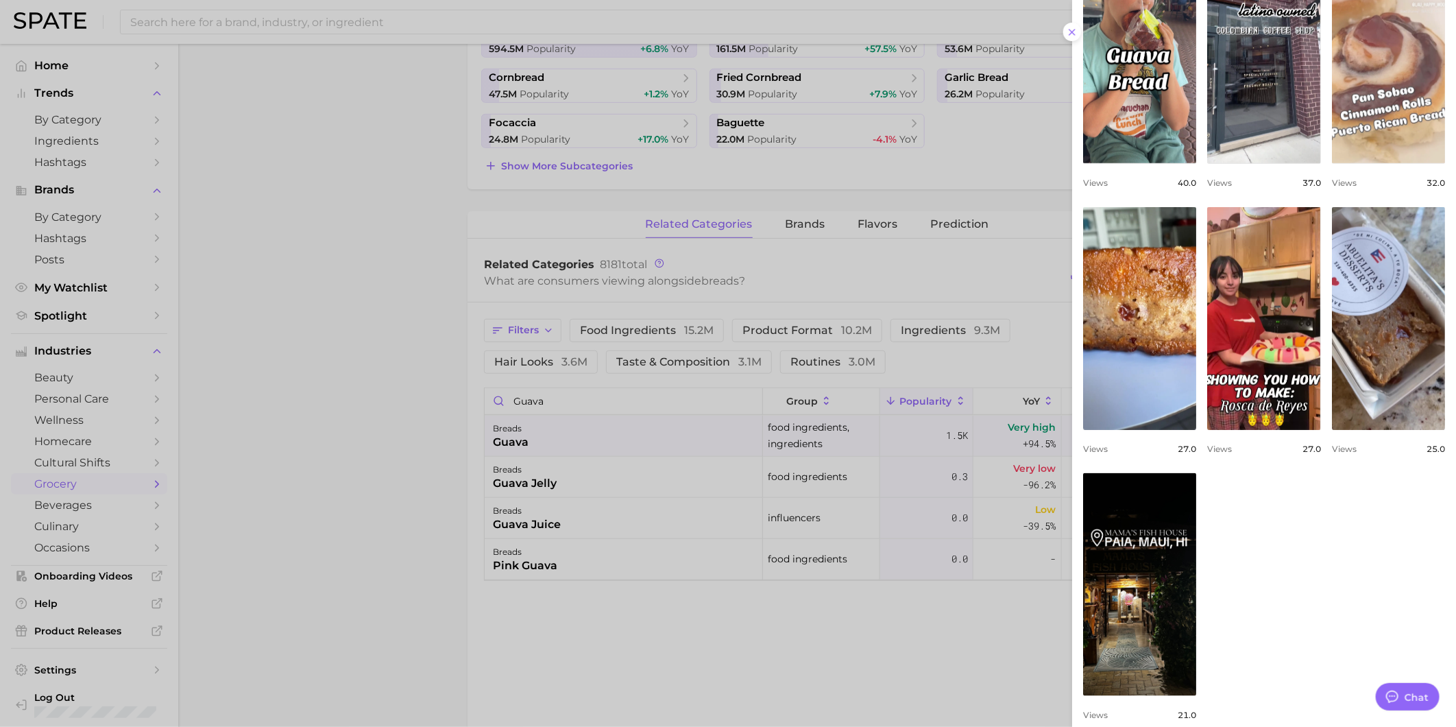
click at [1396, 163] on link "view post on TikTok" at bounding box center [1388, 51] width 113 height 223
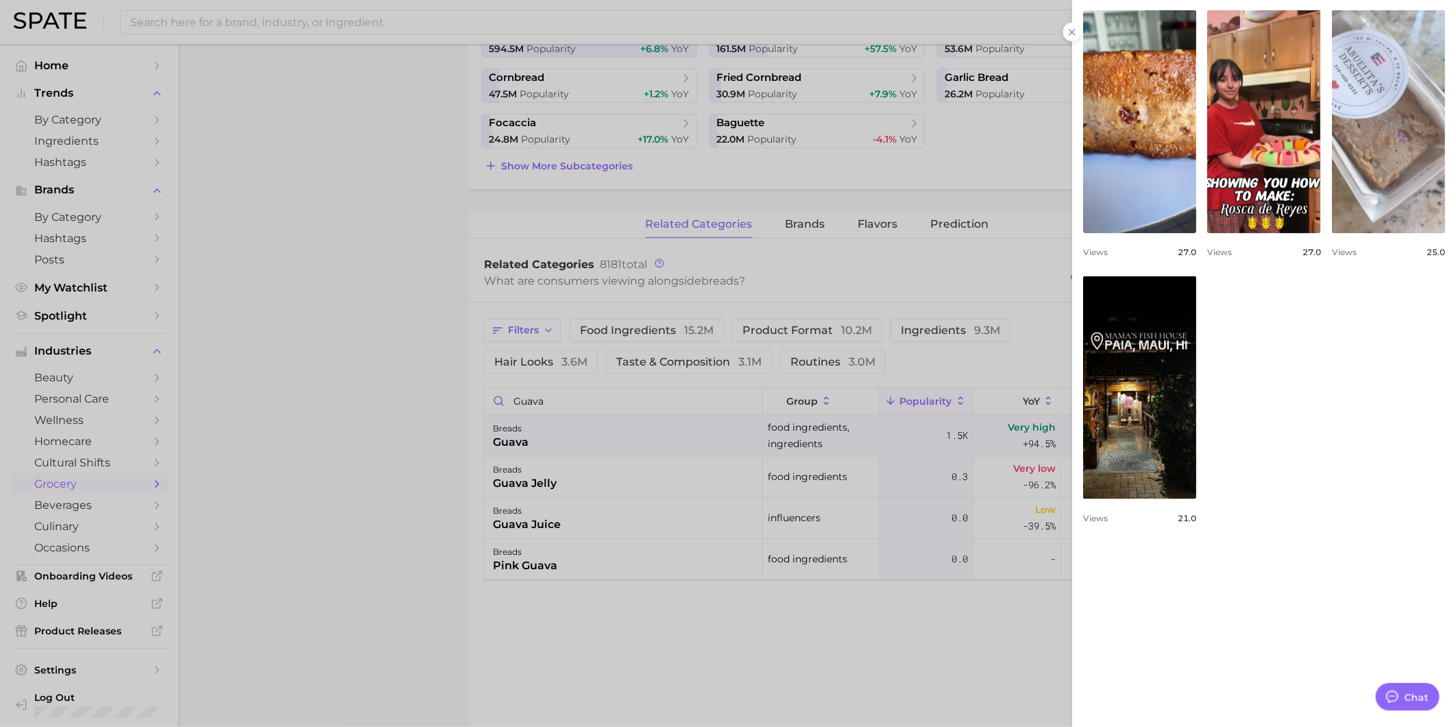
scroll to position [1049, 0]
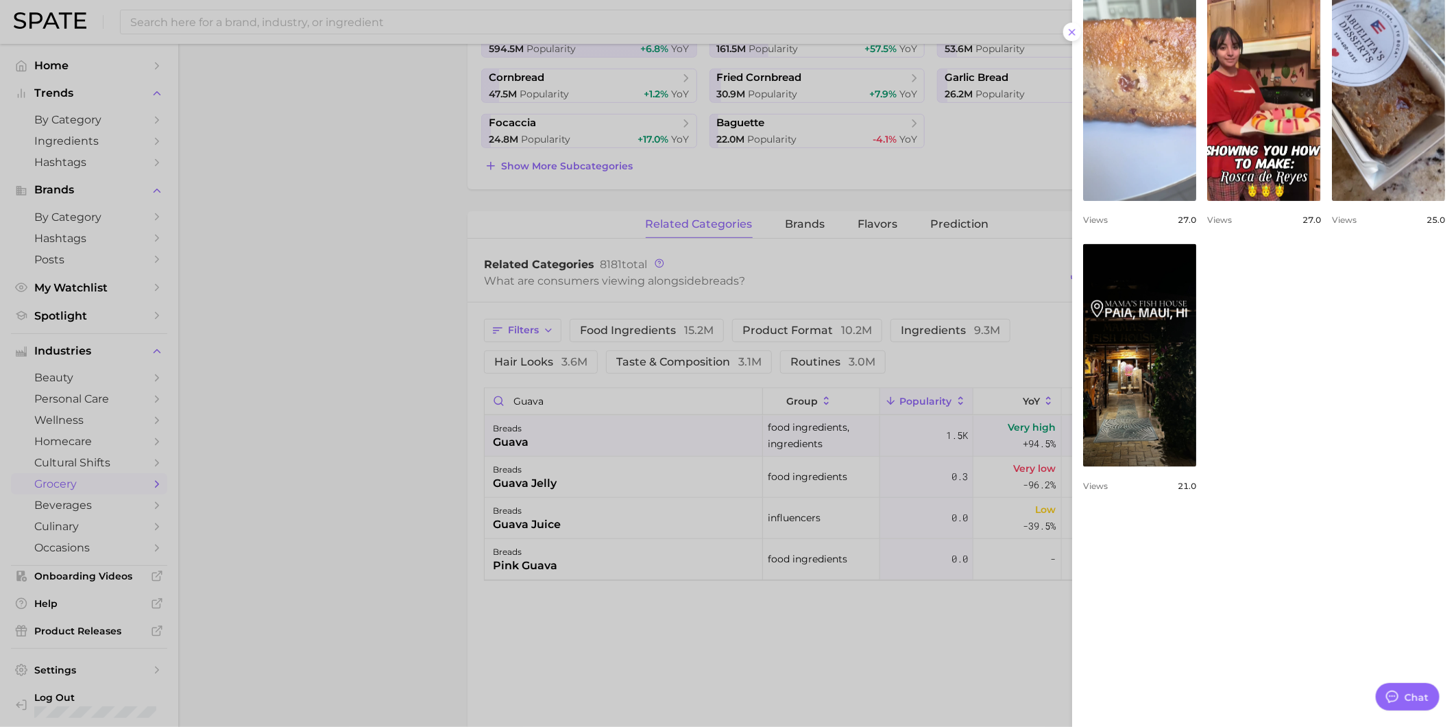
click at [1170, 201] on link "view post on TikTok" at bounding box center [1139, 89] width 113 height 223
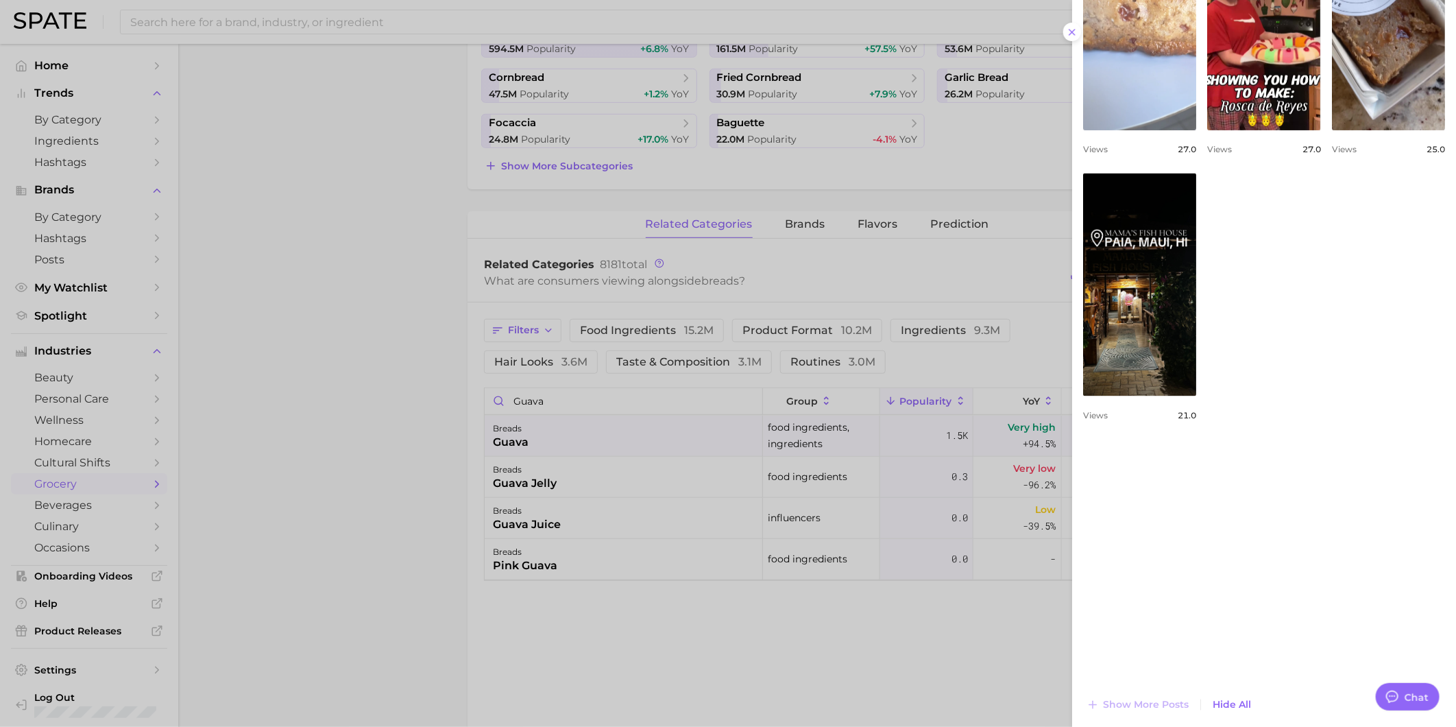
scroll to position [1123, 0]
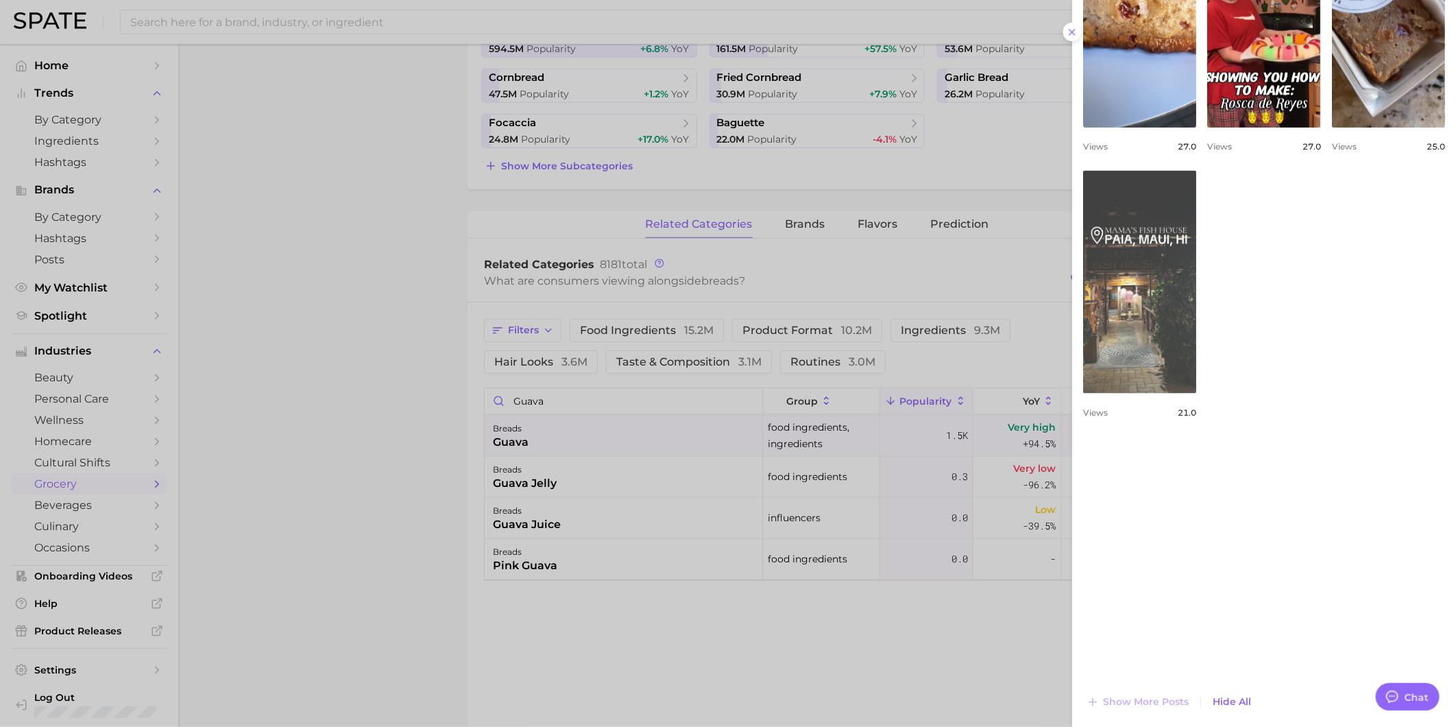
click at [1196, 393] on link "view post on TikTok" at bounding box center [1139, 282] width 113 height 223
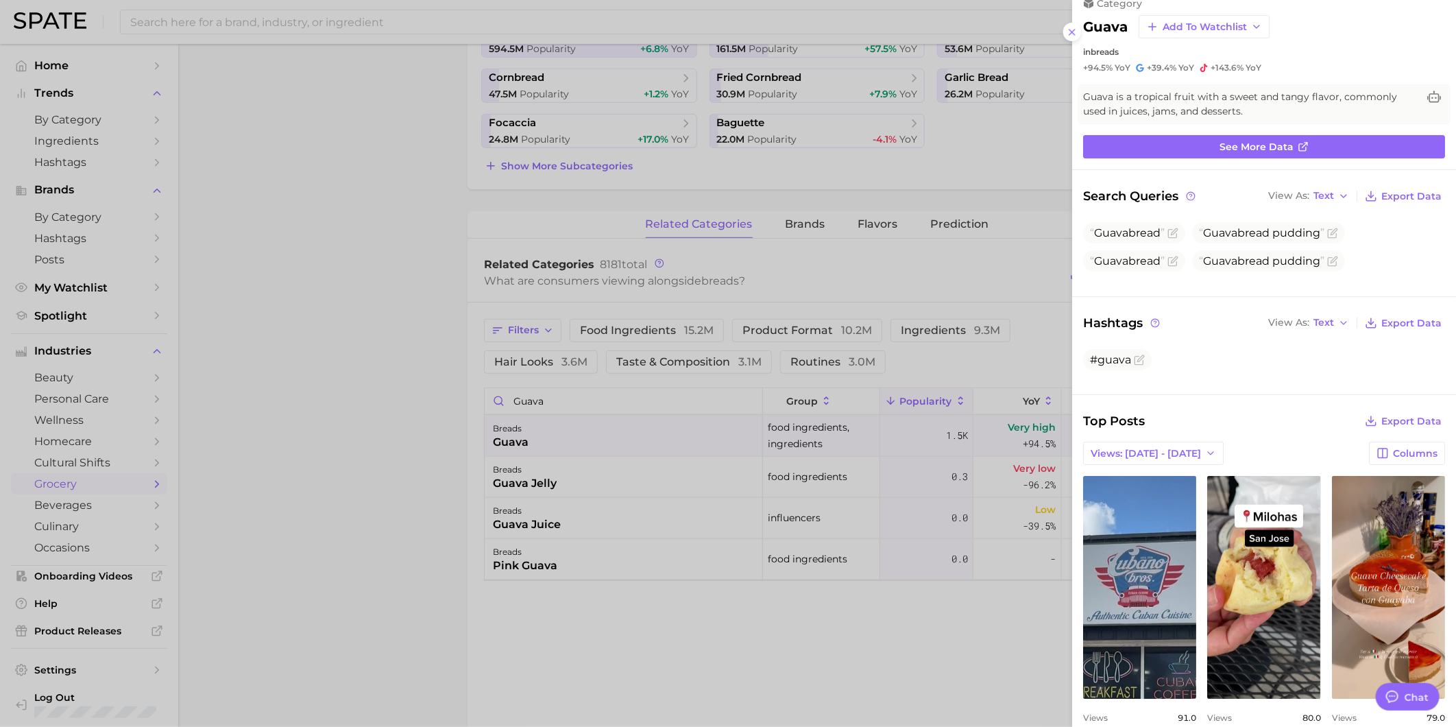
scroll to position [0, 0]
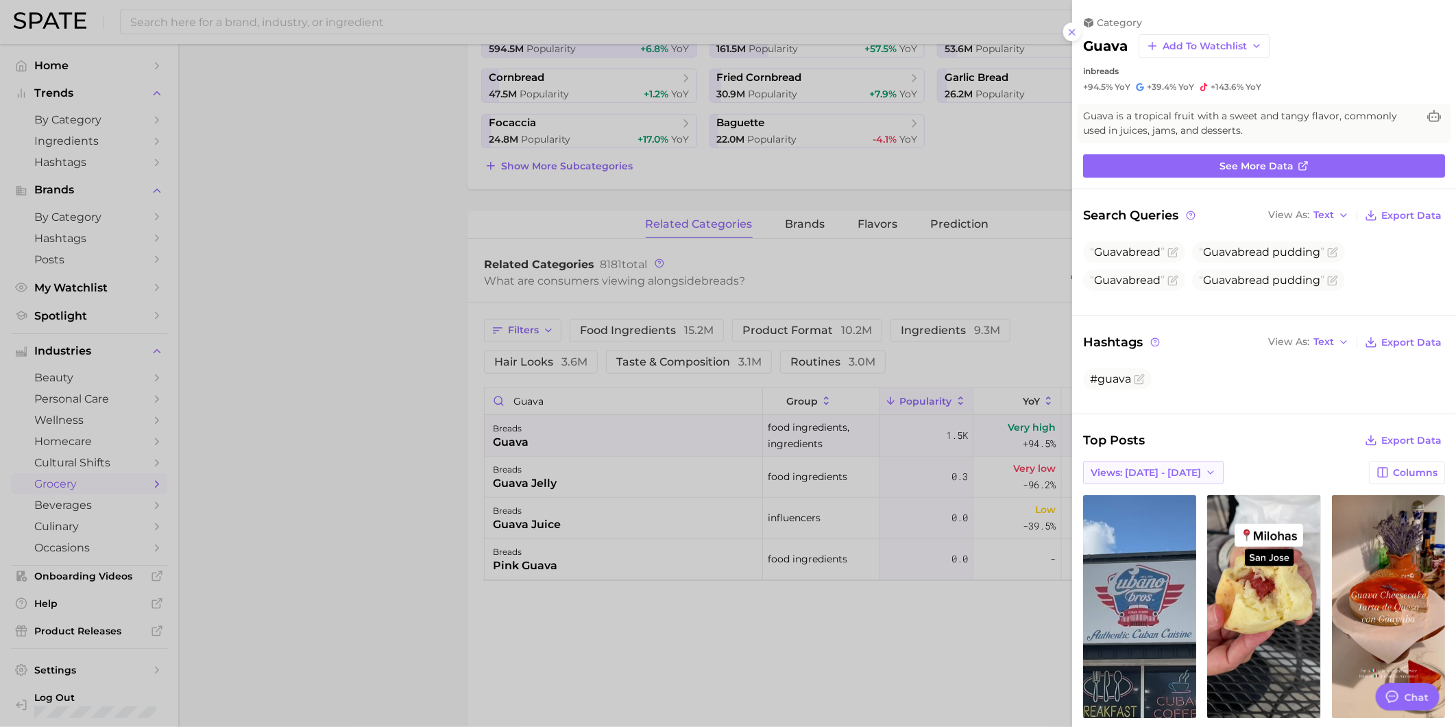
click at [1158, 470] on span "Views: [DATE] - [DATE]" at bounding box center [1146, 473] width 110 height 12
click at [1168, 515] on button "Total Views" at bounding box center [1158, 522] width 151 height 25
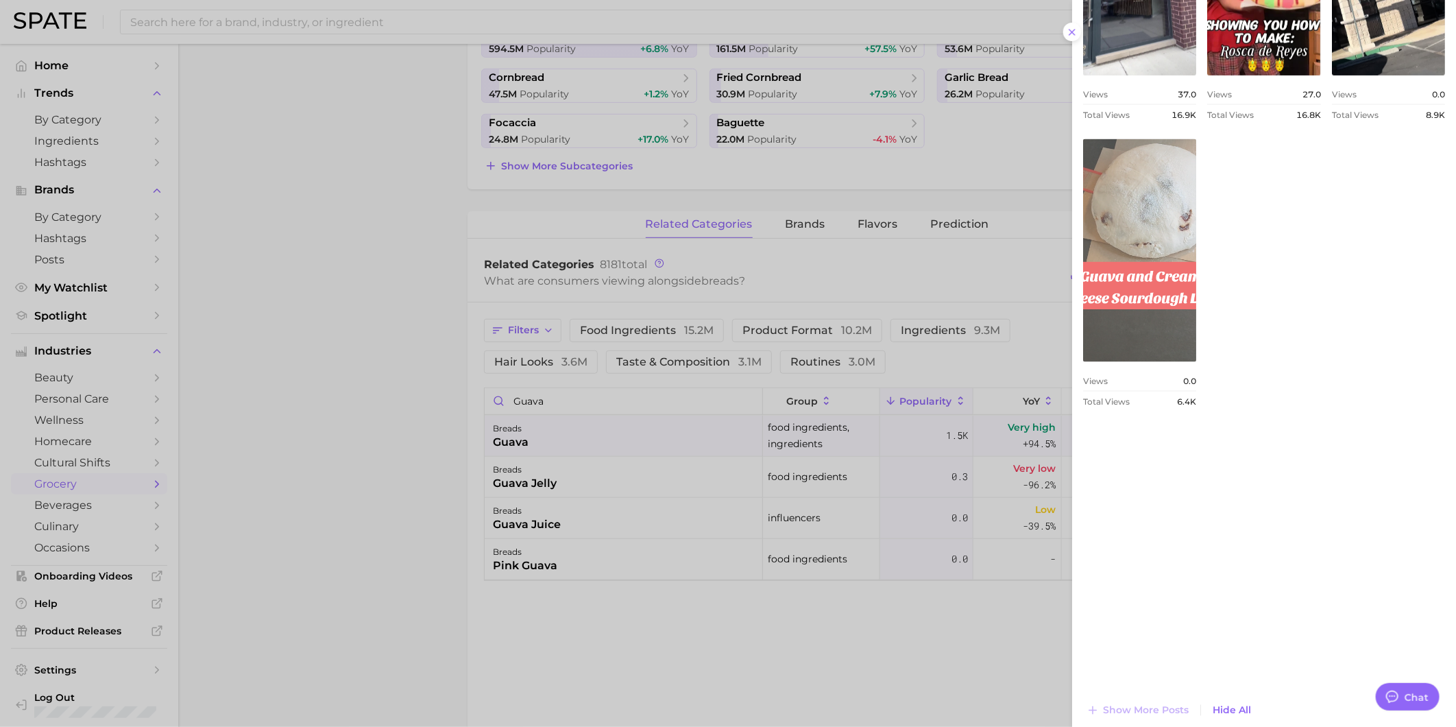
scroll to position [1225, 0]
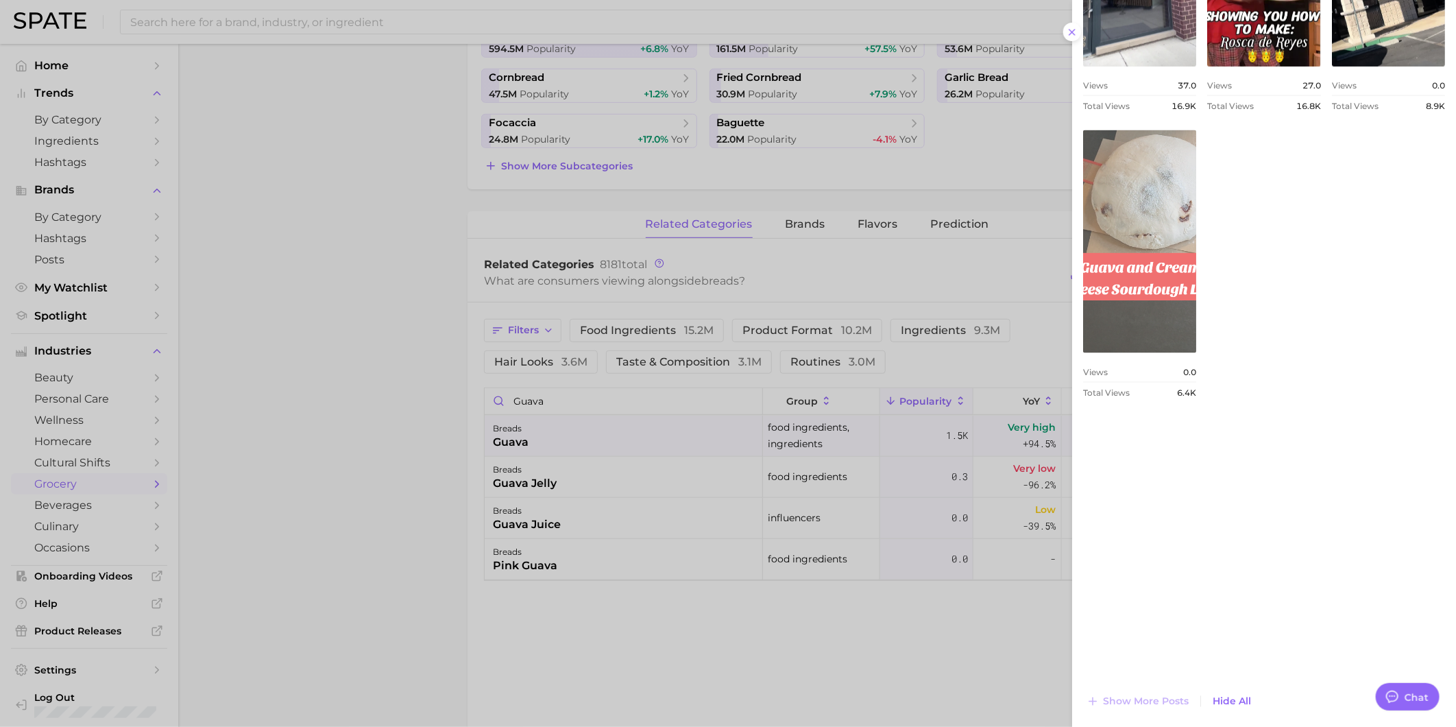
click at [1196, 353] on link "view post on TikTok" at bounding box center [1139, 241] width 113 height 223
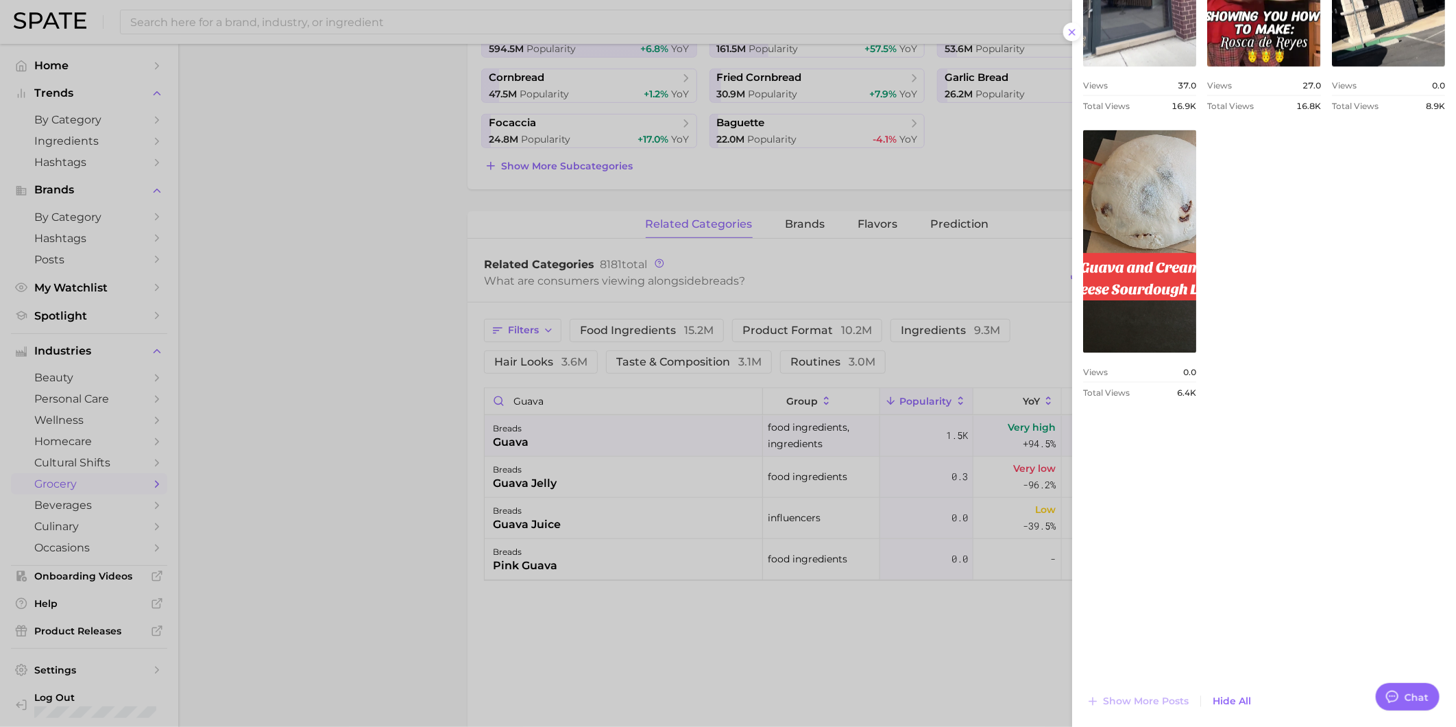
click at [991, 618] on div at bounding box center [728, 363] width 1456 height 727
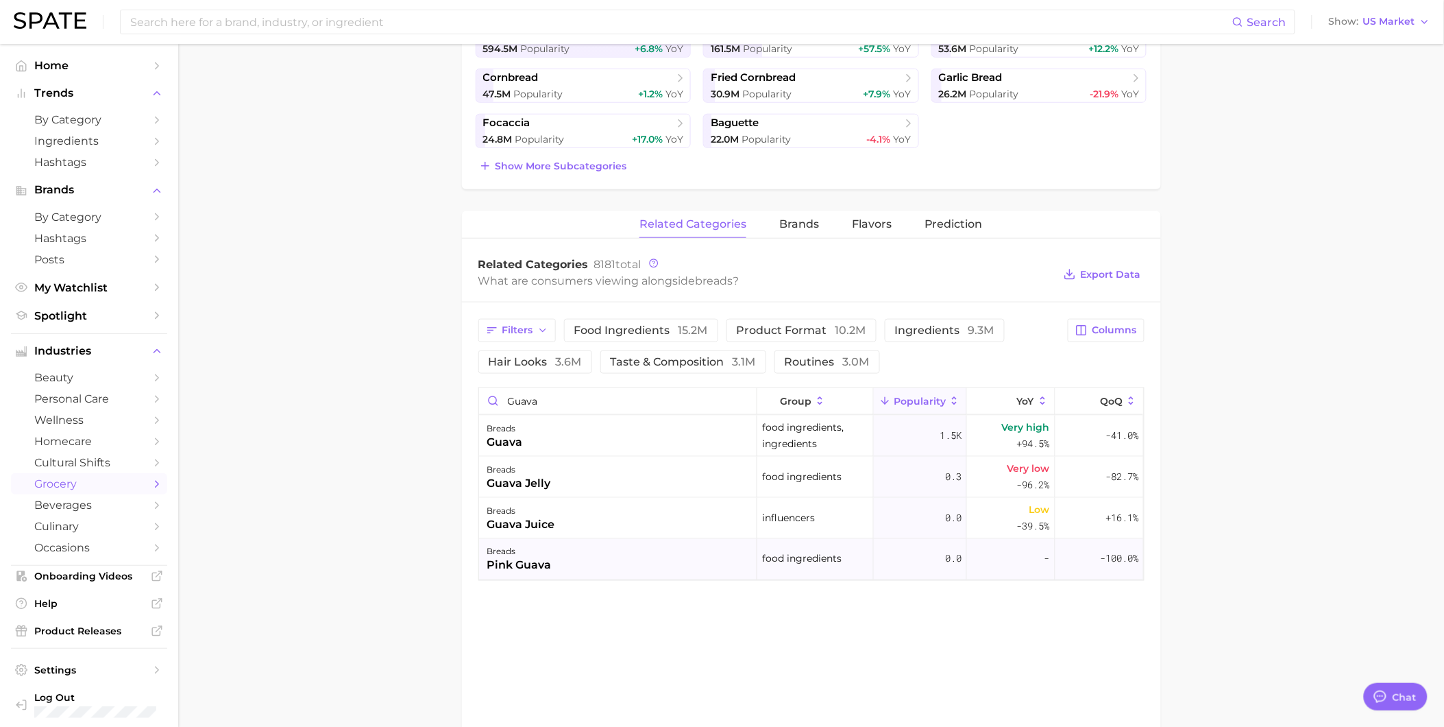
click at [696, 557] on div "breads pink guava" at bounding box center [618, 559] width 278 height 41
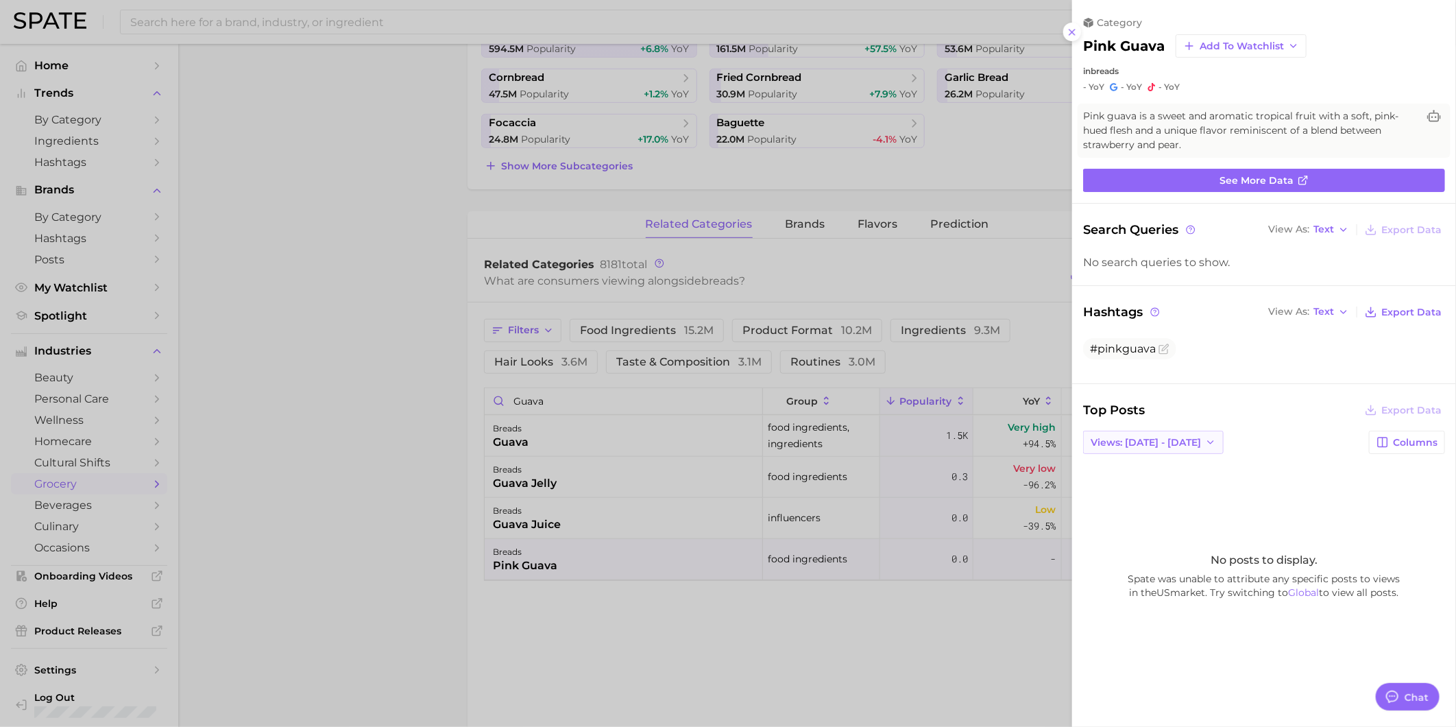
click at [1183, 437] on span "Views: [DATE] - [DATE]" at bounding box center [1146, 443] width 110 height 12
click at [1157, 487] on button "Total Views" at bounding box center [1158, 492] width 151 height 25
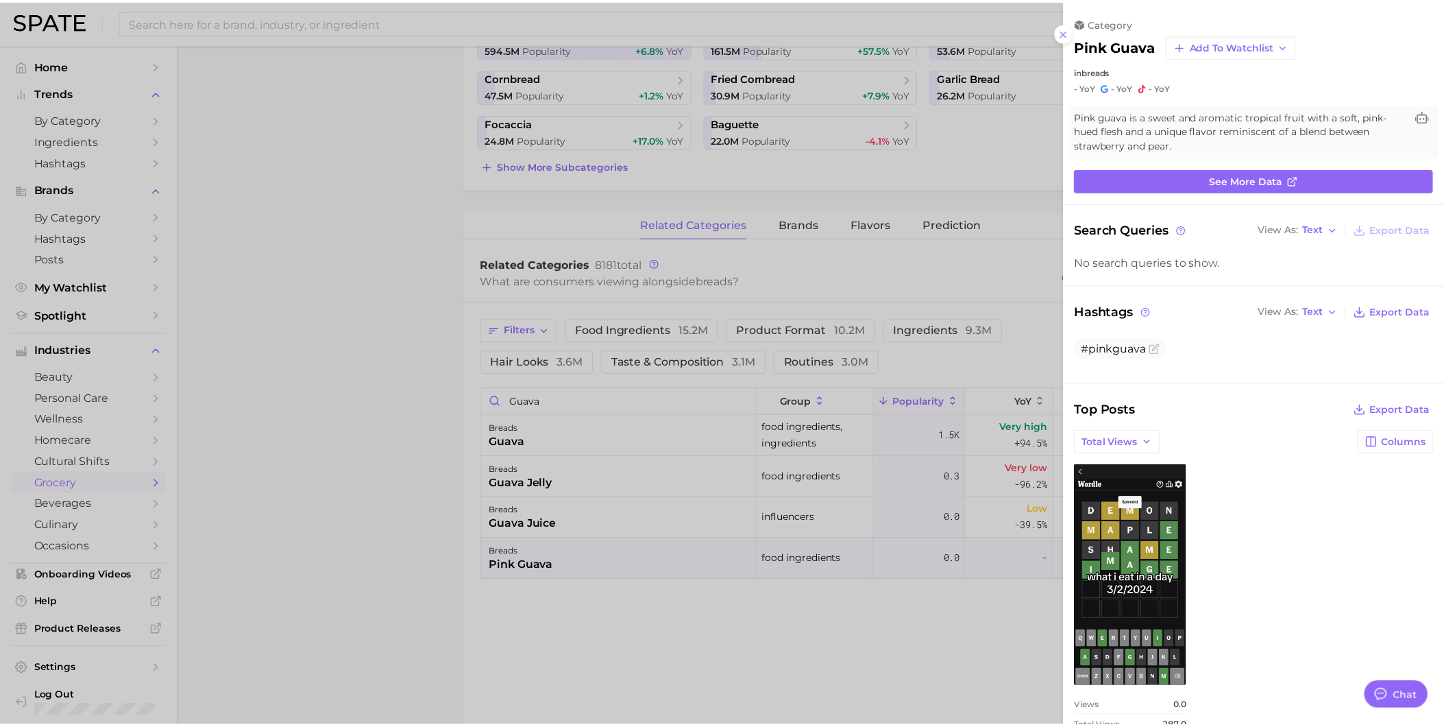
scroll to position [32, 0]
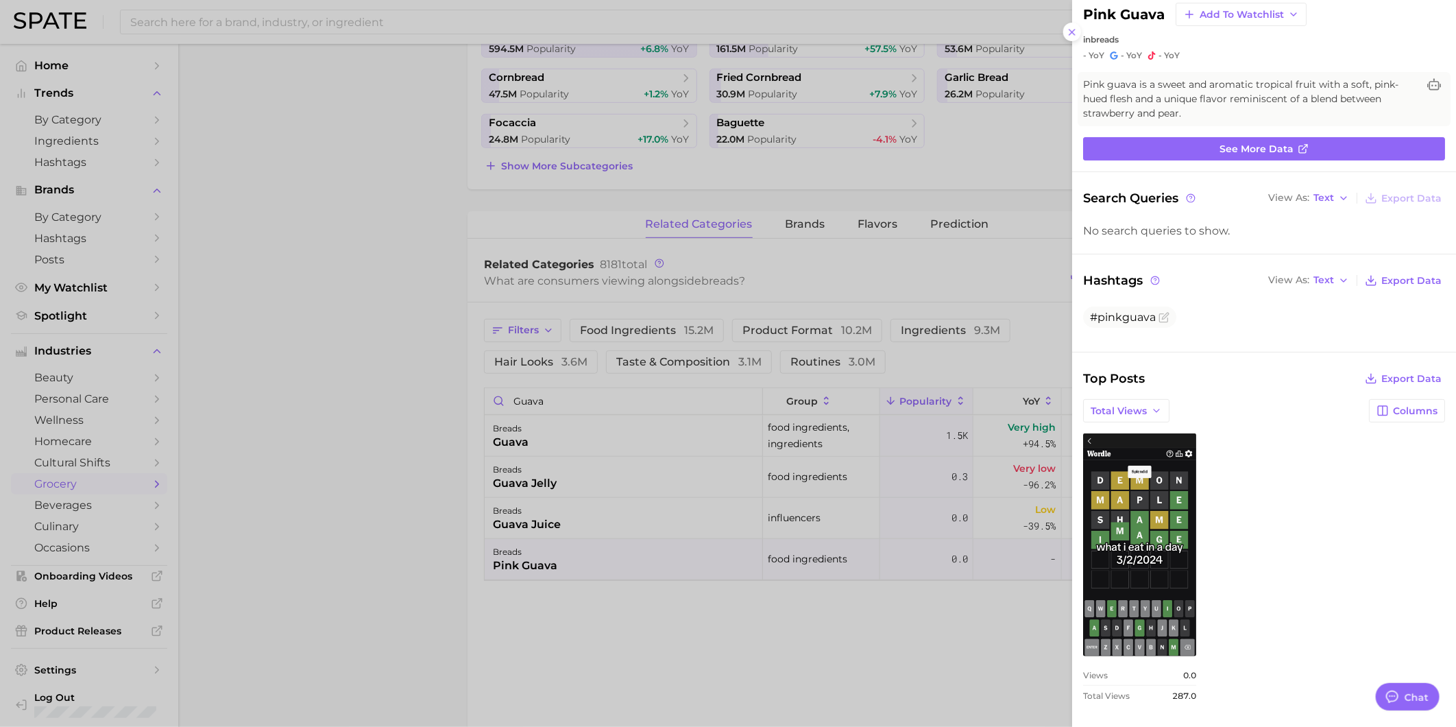
click at [374, 491] on div at bounding box center [728, 363] width 1456 height 727
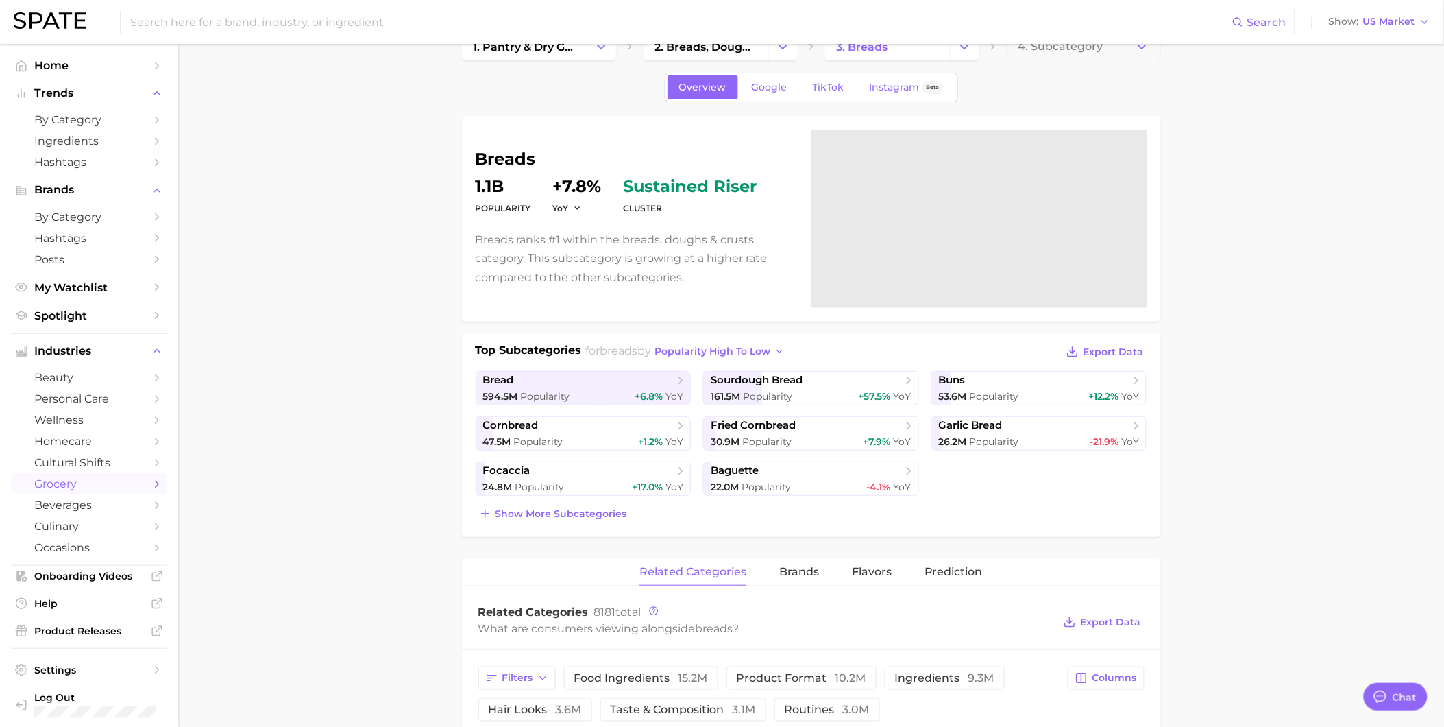
scroll to position [0, 0]
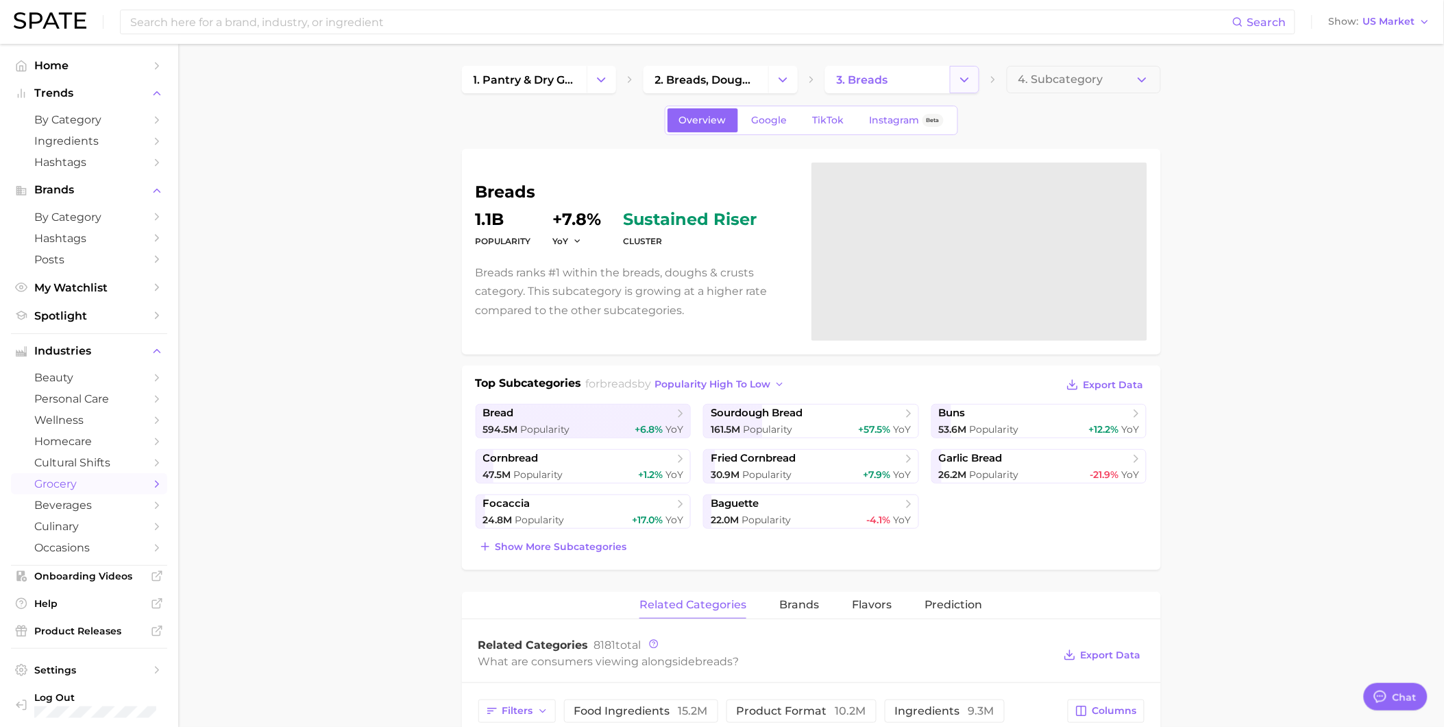
click at [961, 76] on icon "Change Category" at bounding box center [965, 80] width 14 height 14
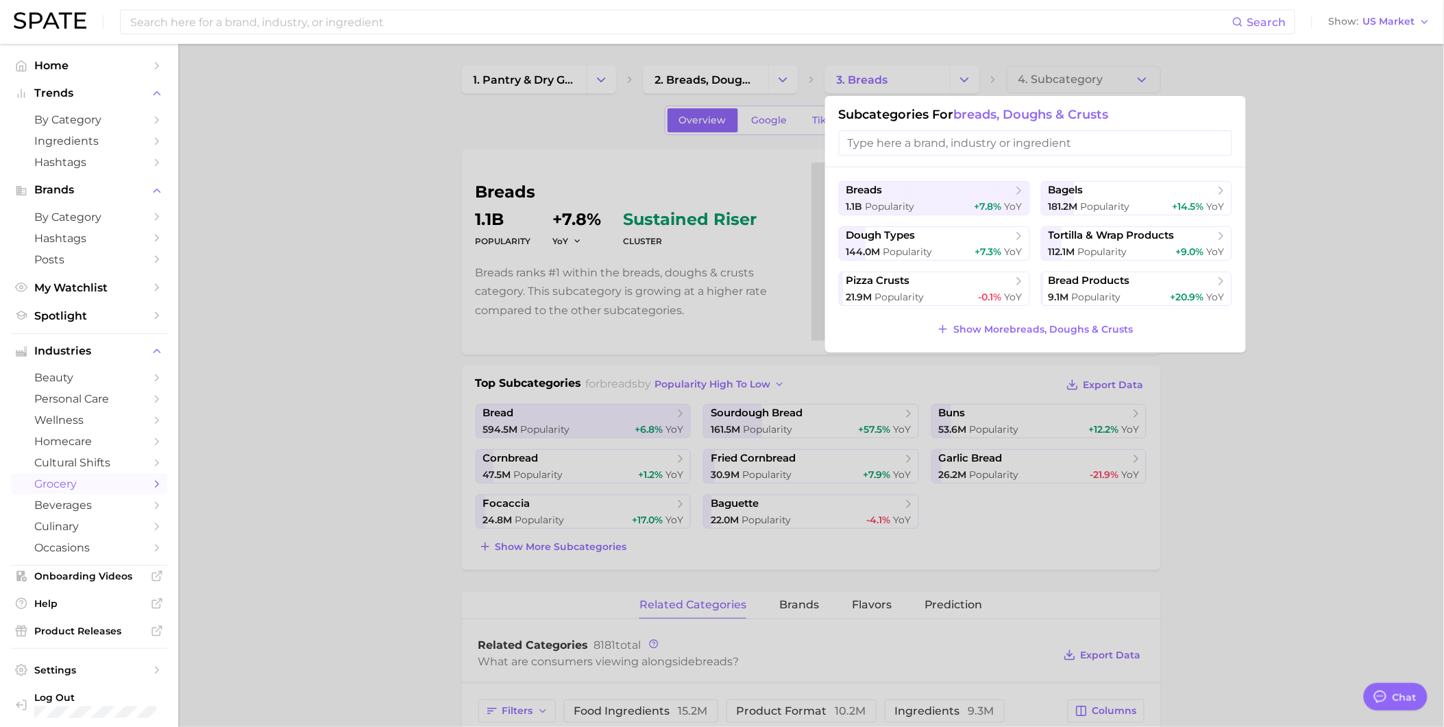
click at [791, 78] on div at bounding box center [722, 363] width 1444 height 727
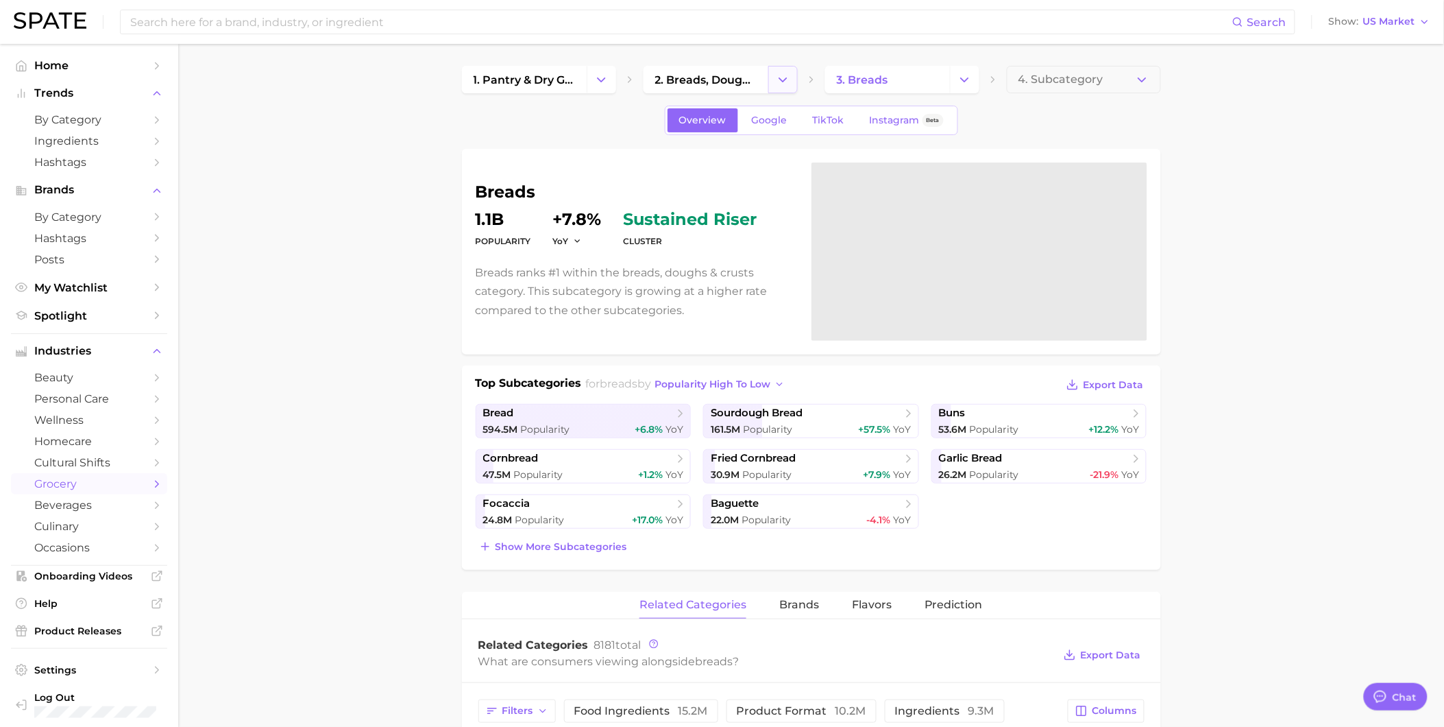
click at [786, 77] on polyline "Change Category" at bounding box center [783, 78] width 8 height 3
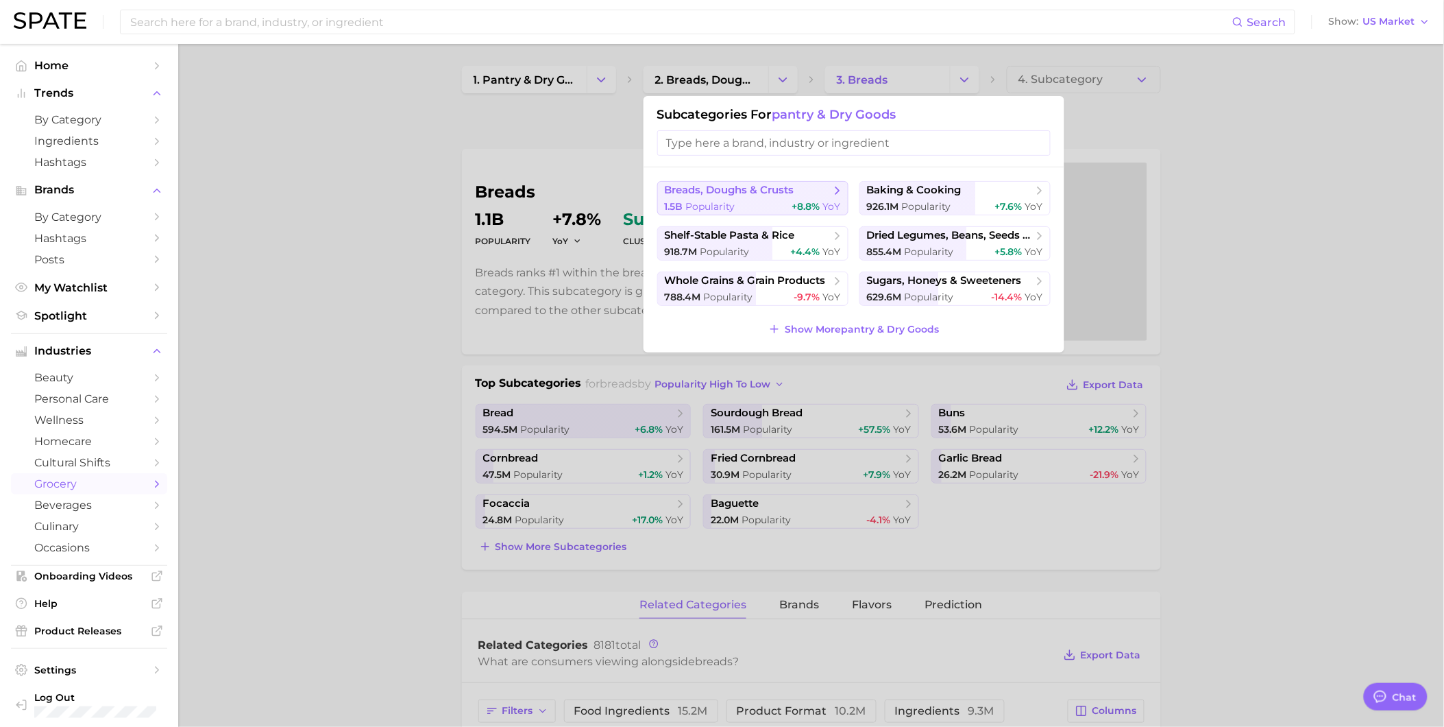
click at [771, 202] on div "1.5b Popularity +8.8% YoY" at bounding box center [753, 206] width 176 height 13
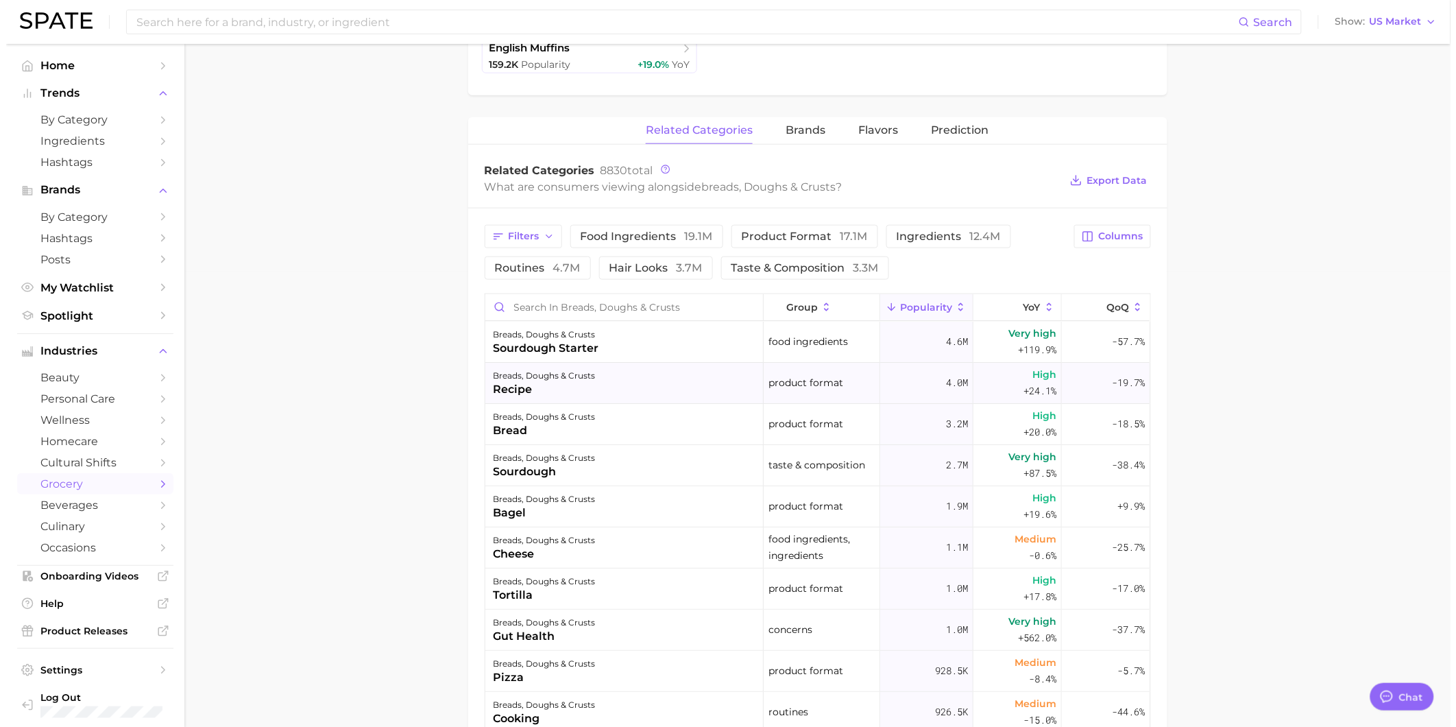
scroll to position [457, 0]
click at [682, 308] on input "Search in breads, doughs & crusts" at bounding box center [618, 306] width 278 height 26
type input "Guava"
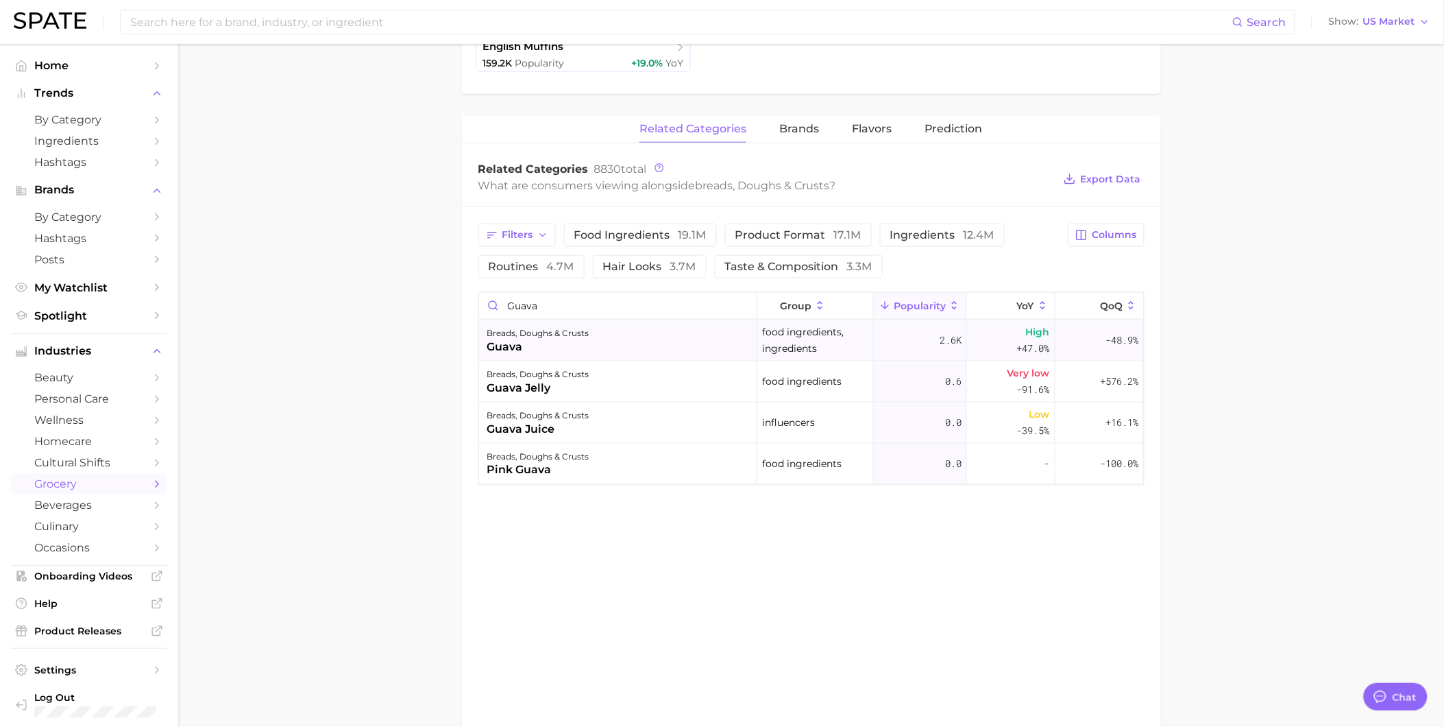
click at [692, 337] on div "breads, doughs & crusts guava" at bounding box center [618, 340] width 278 height 41
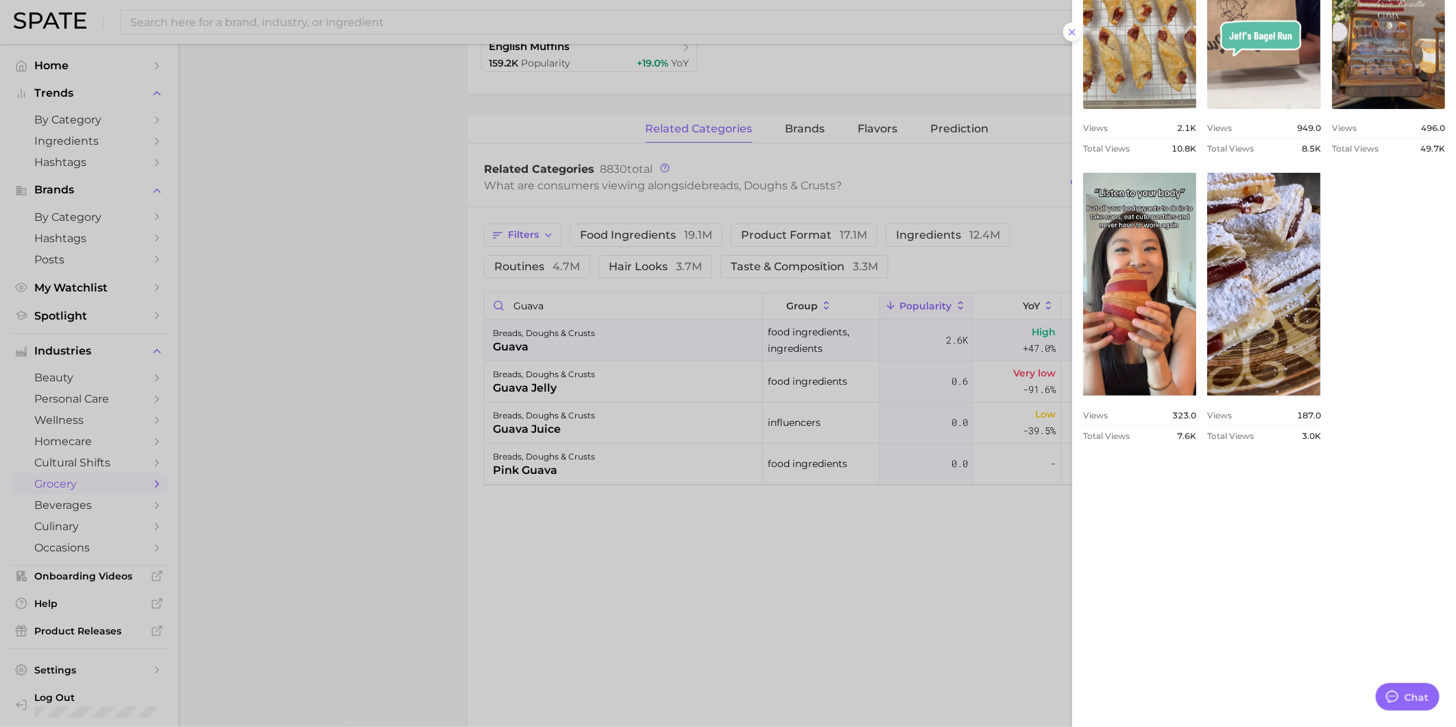
scroll to position [653, 0]
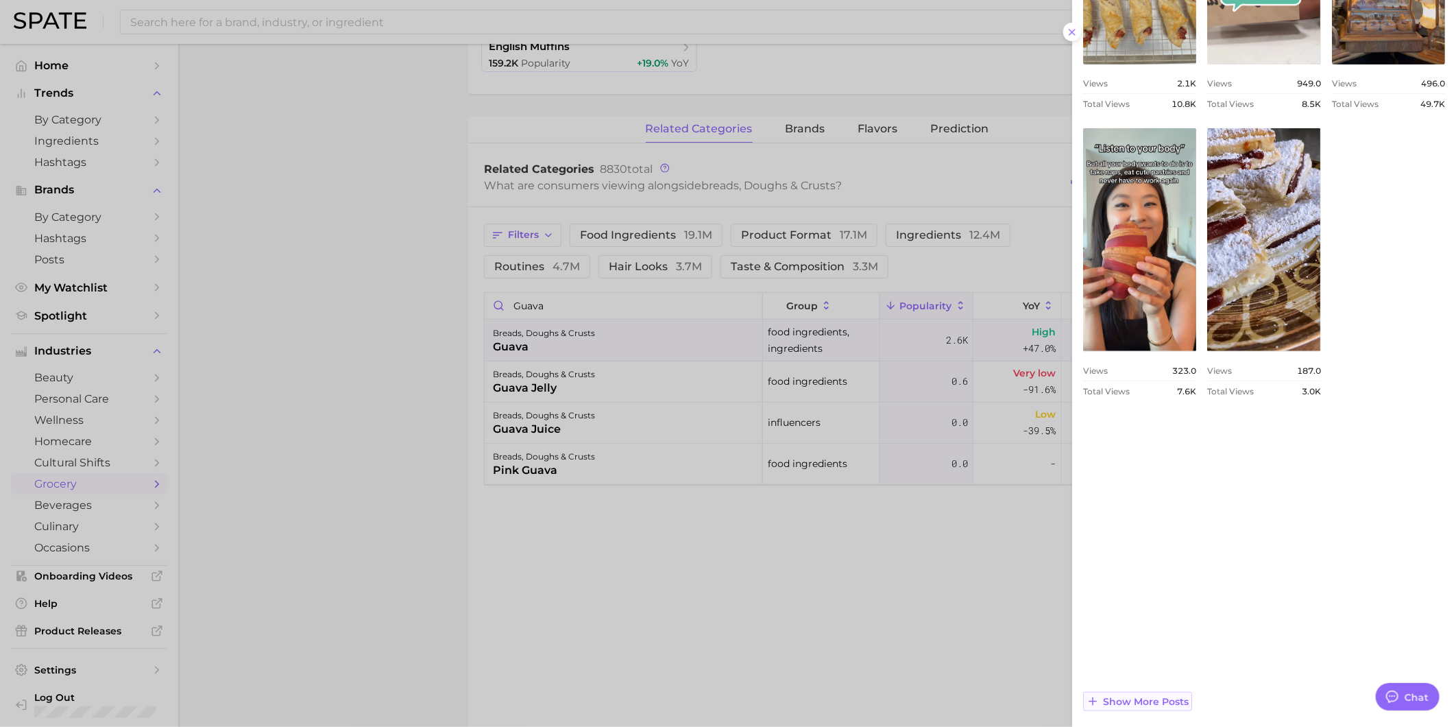
click at [1188, 703] on span "Show more posts" at bounding box center [1146, 702] width 86 height 12
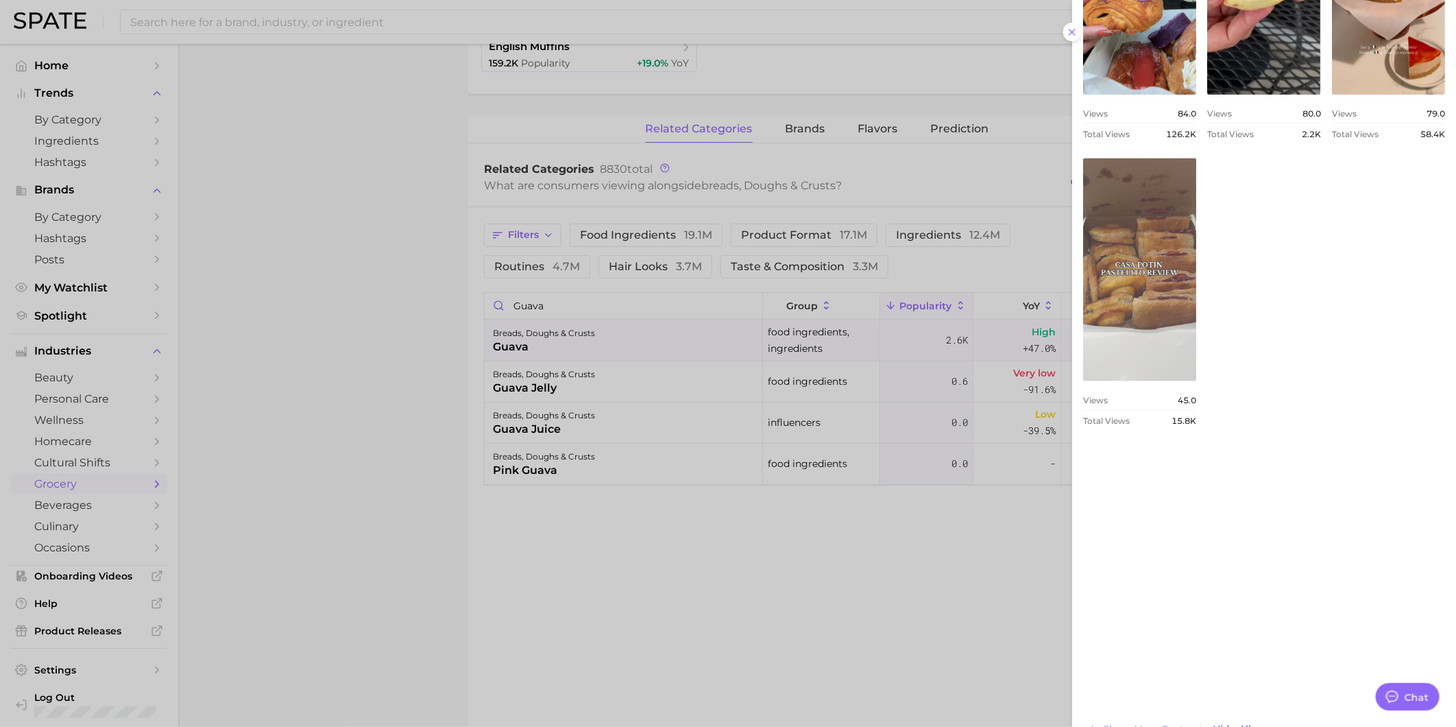
scroll to position [1225, 0]
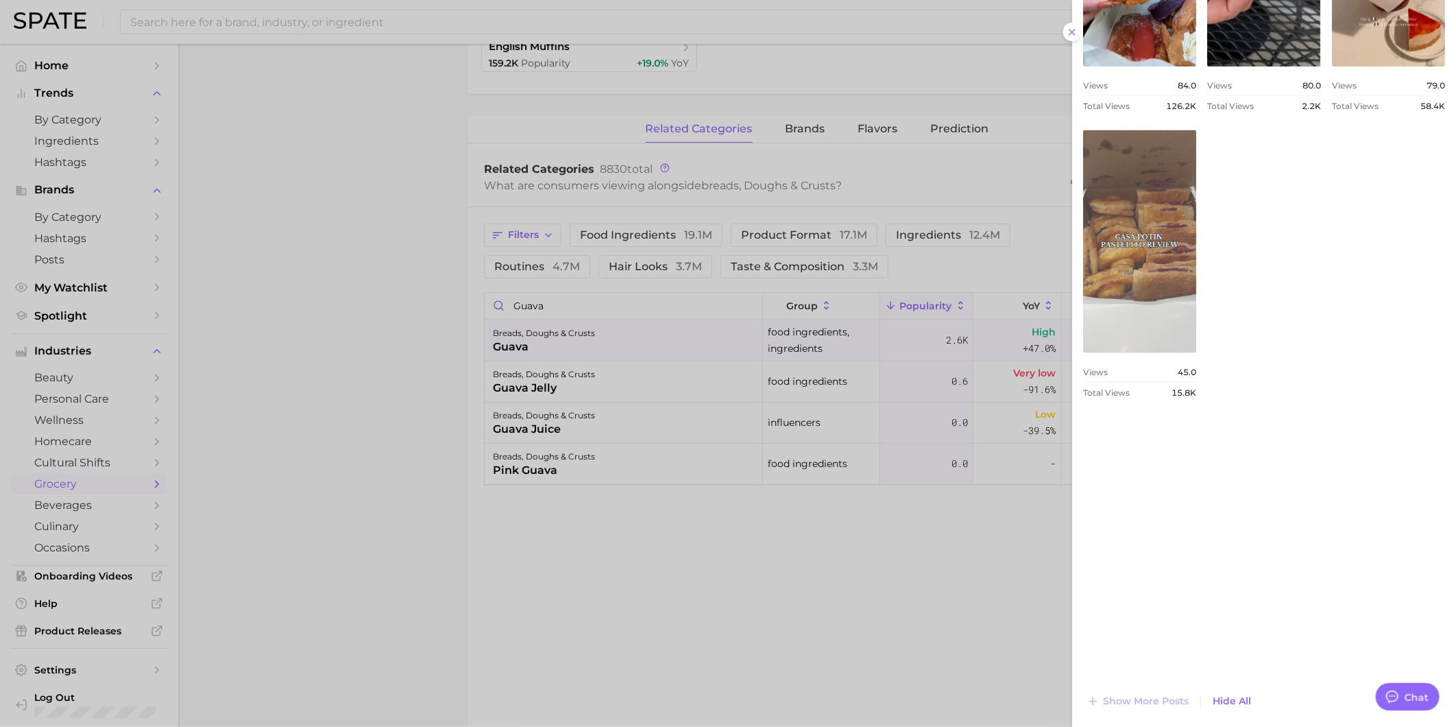
click at [1196, 353] on link "view post on TikTok" at bounding box center [1139, 241] width 113 height 223
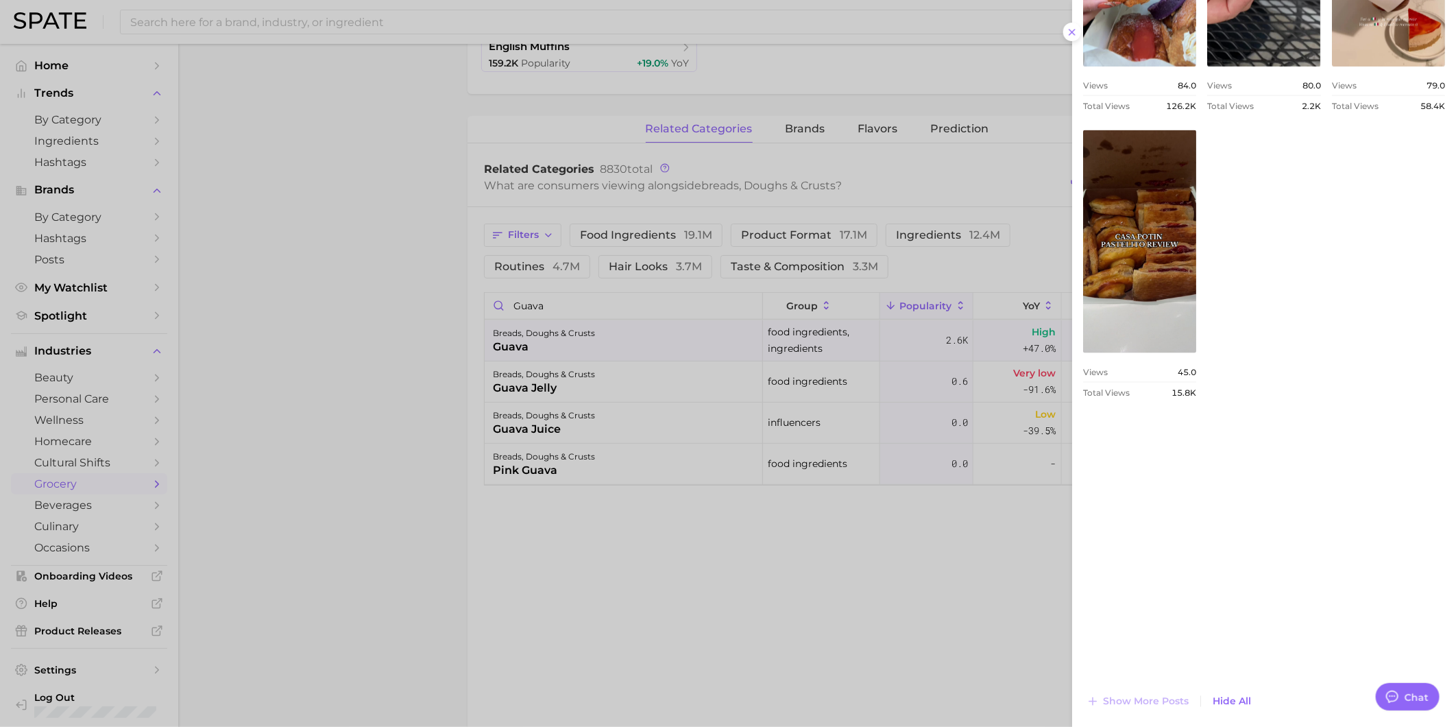
click at [1320, 111] on div "Total Views 2.2k" at bounding box center [1263, 106] width 113 height 10
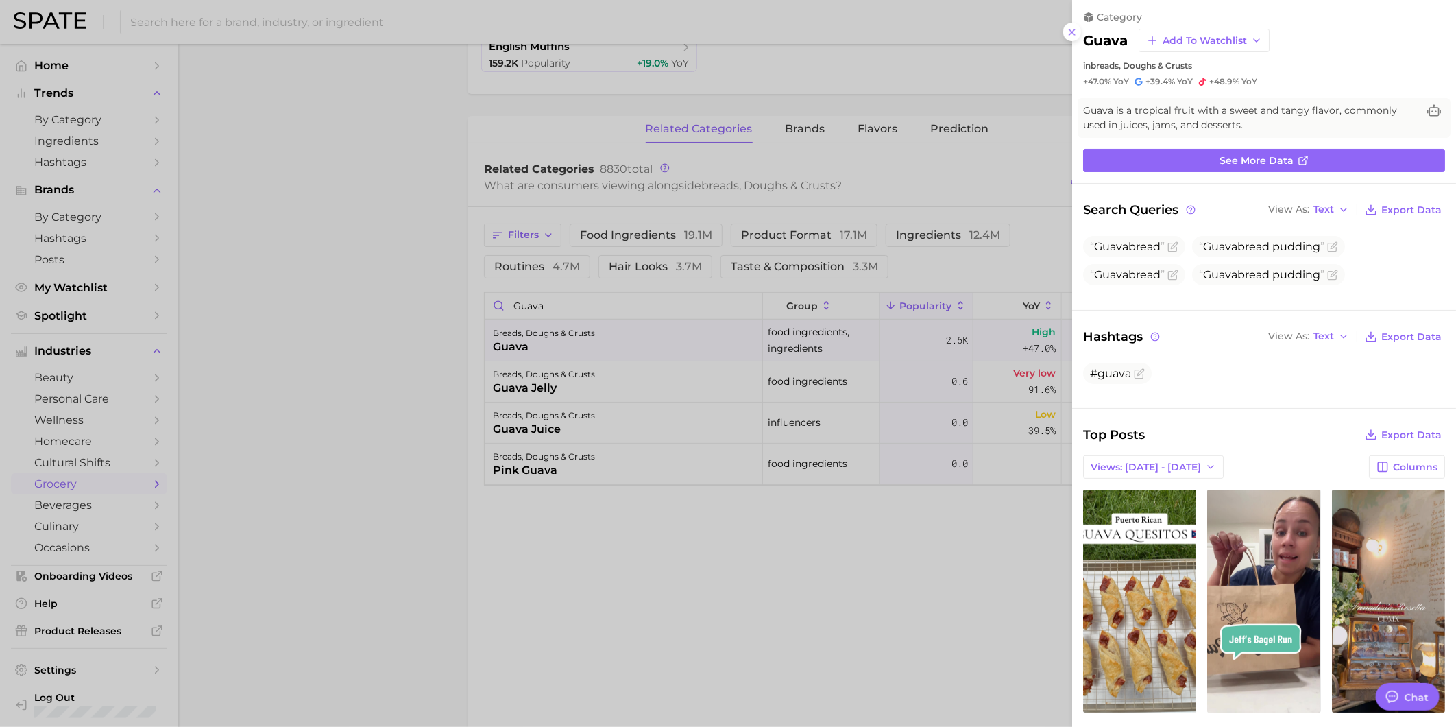
scroll to position [0, 0]
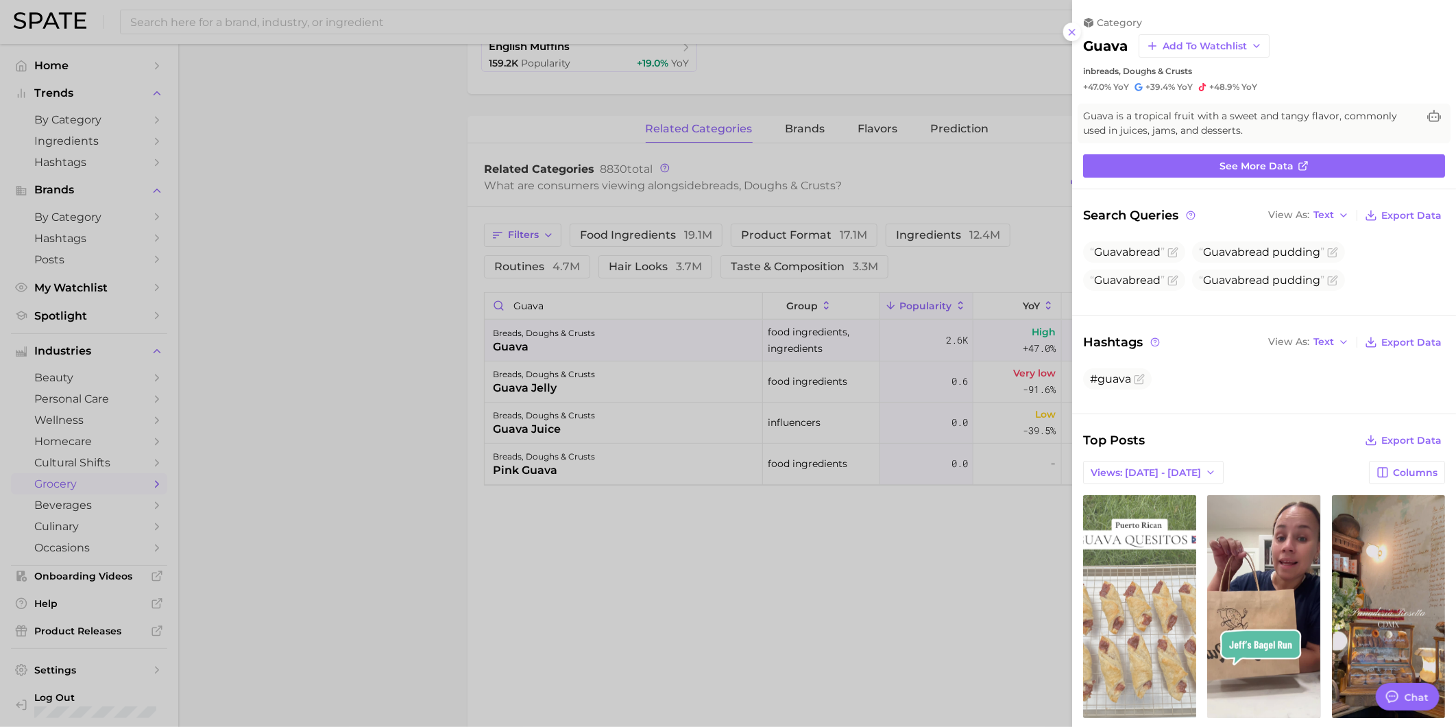
click at [1195, 611] on link "view post on TikTok" at bounding box center [1139, 606] width 113 height 223
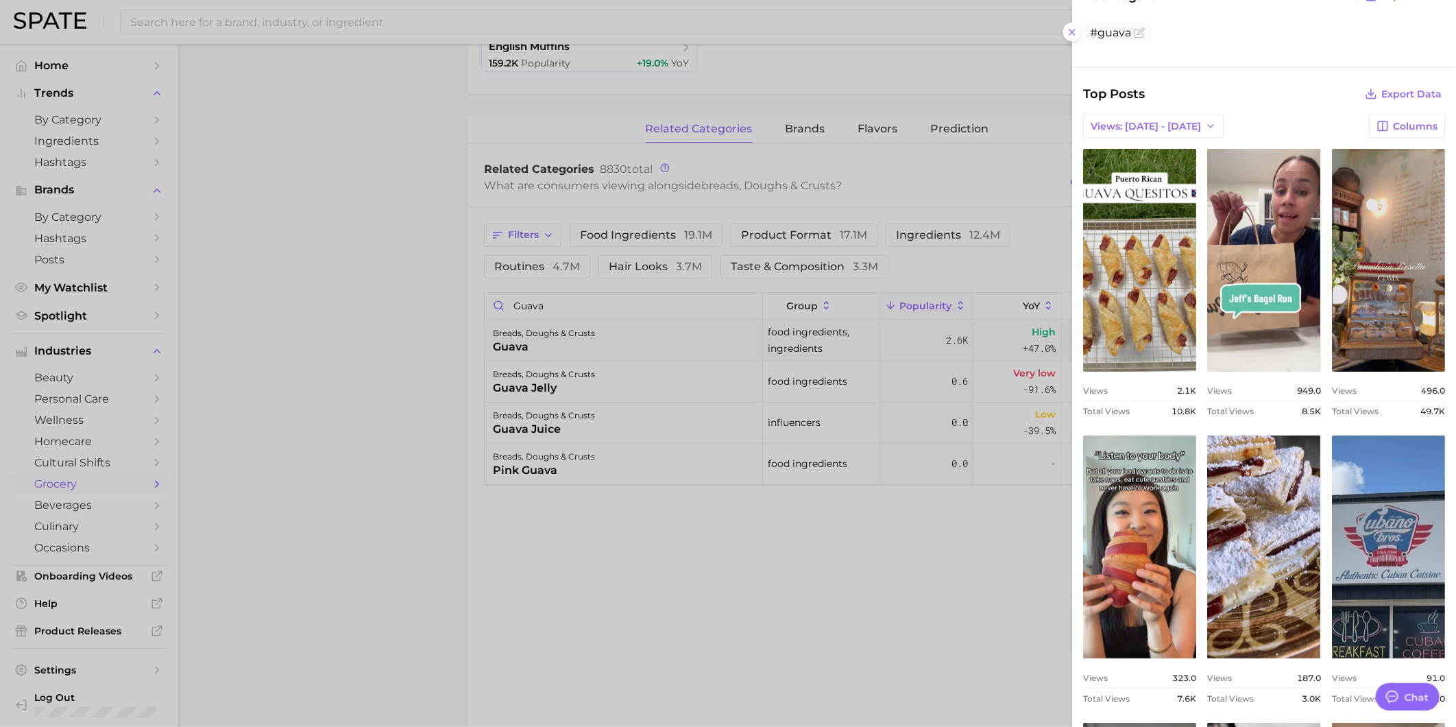
scroll to position [380, 0]
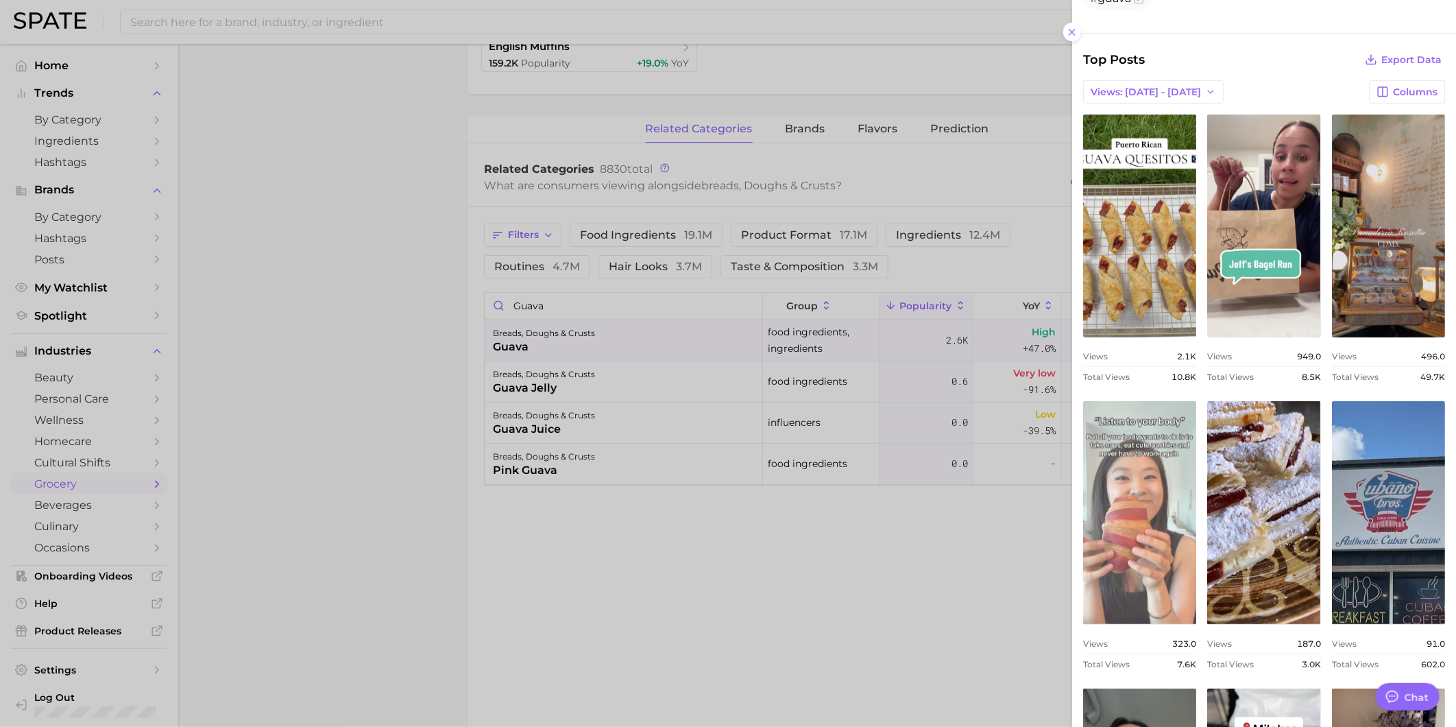
click at [1196, 481] on link "view post on TikTok" at bounding box center [1139, 512] width 113 height 223
